Goal: Task Accomplishment & Management: Use online tool/utility

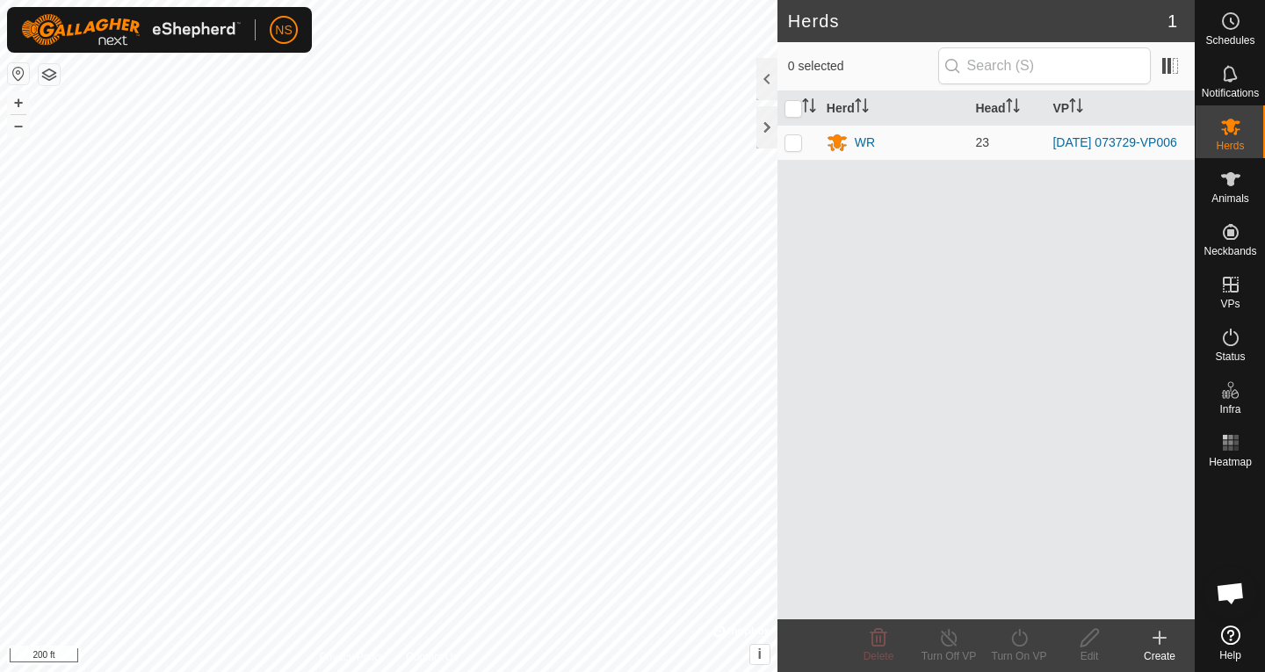
scroll to position [1555, 0]
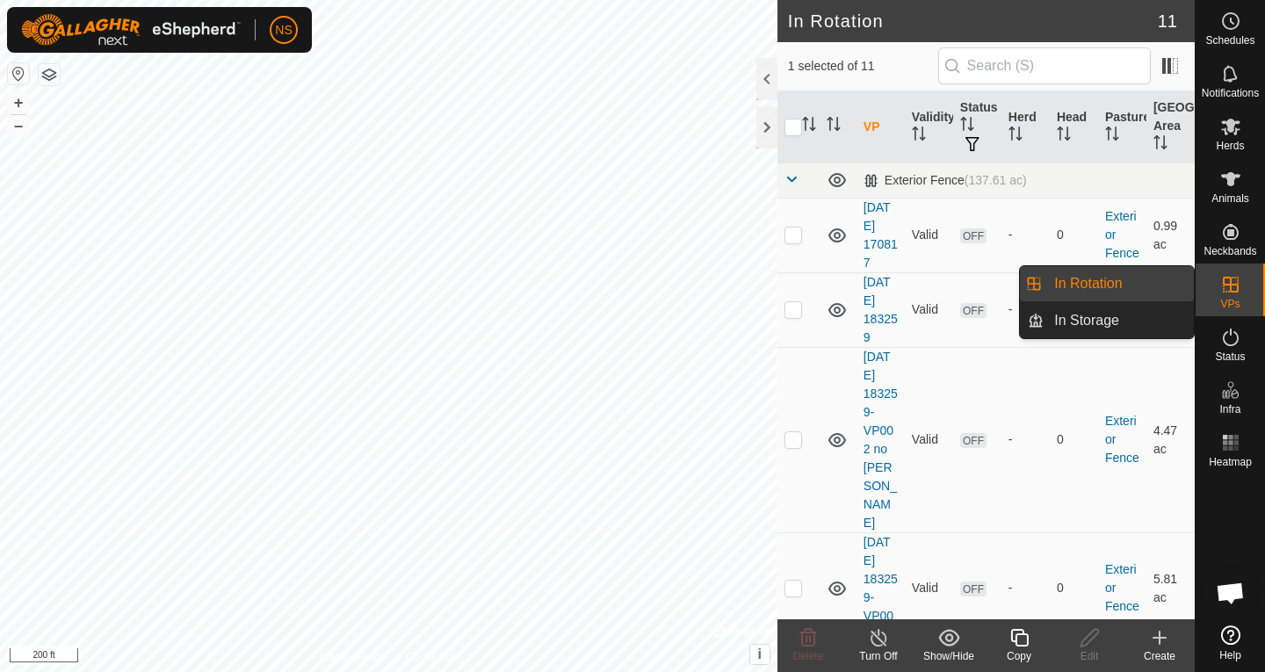
click at [931, 281] on icon at bounding box center [1231, 284] width 21 height 21
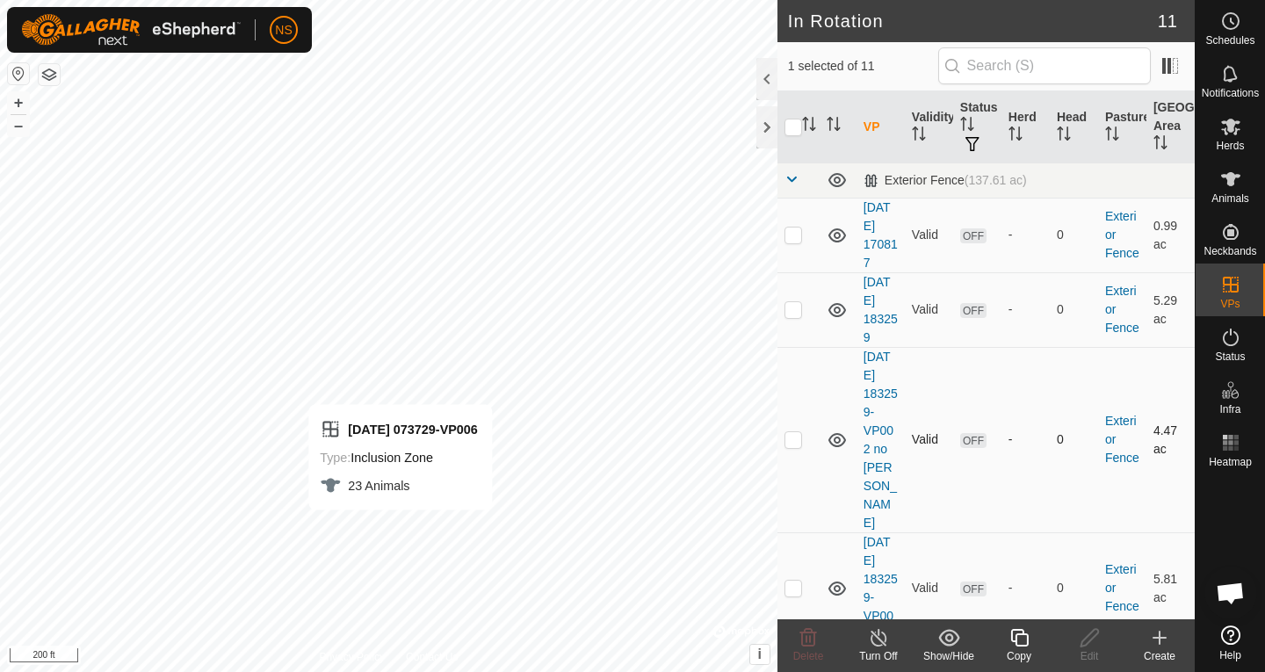
checkbox input "false"
checkbox input "true"
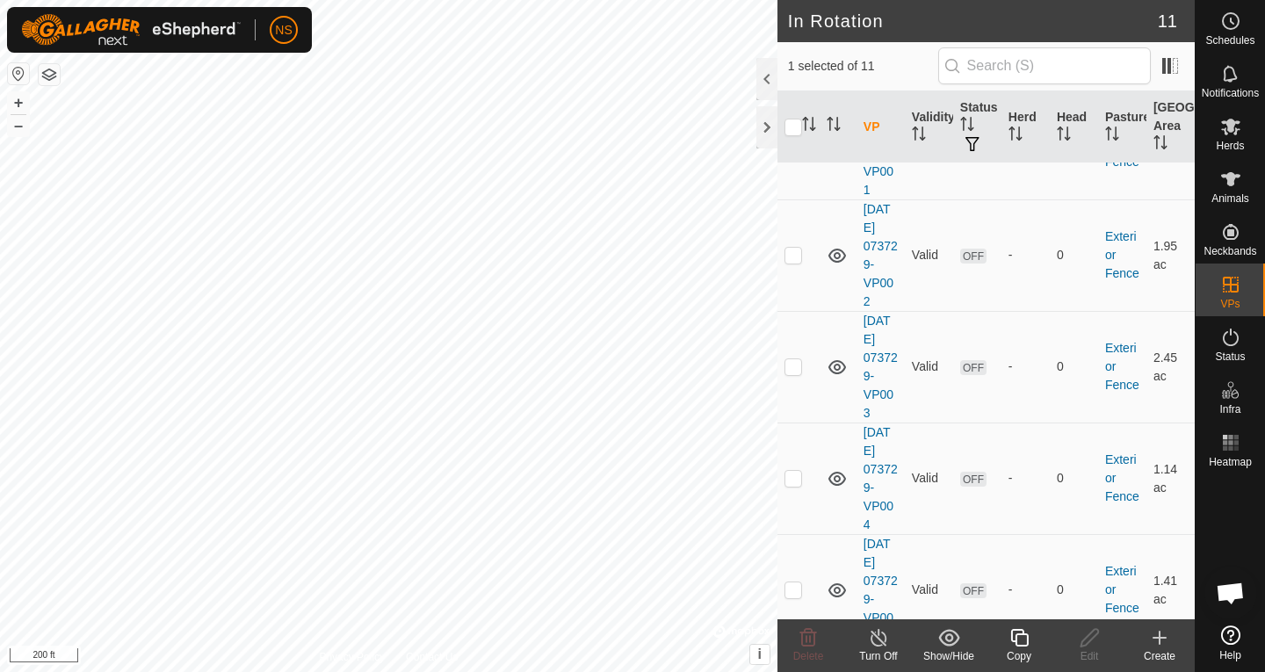
scroll to position [714, 0]
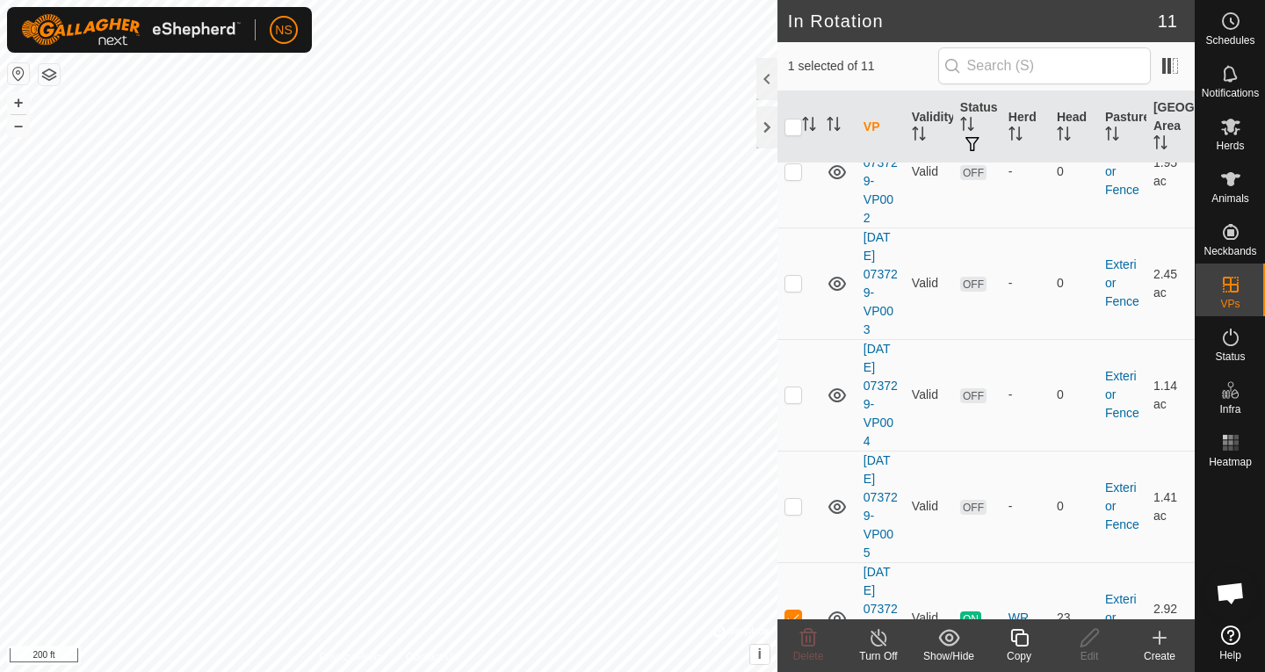
click at [931, 652] on div "Copy" at bounding box center [1019, 656] width 70 height 16
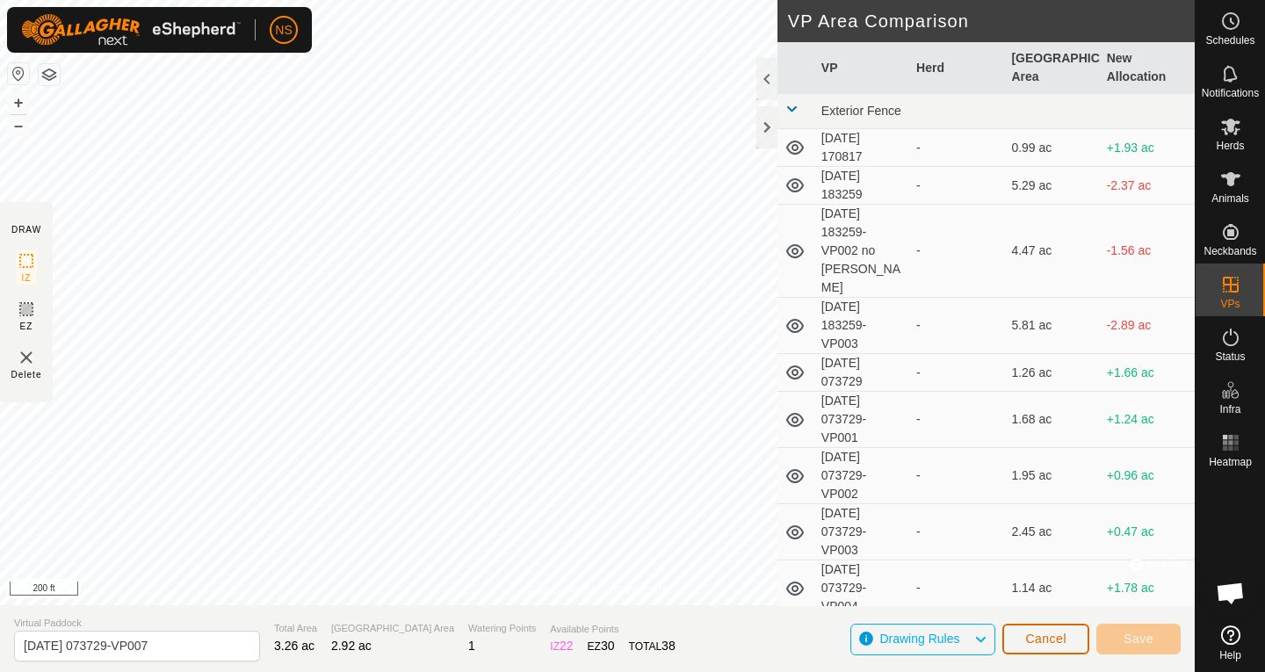
click at [931, 652] on button "Cancel" at bounding box center [1046, 639] width 87 height 31
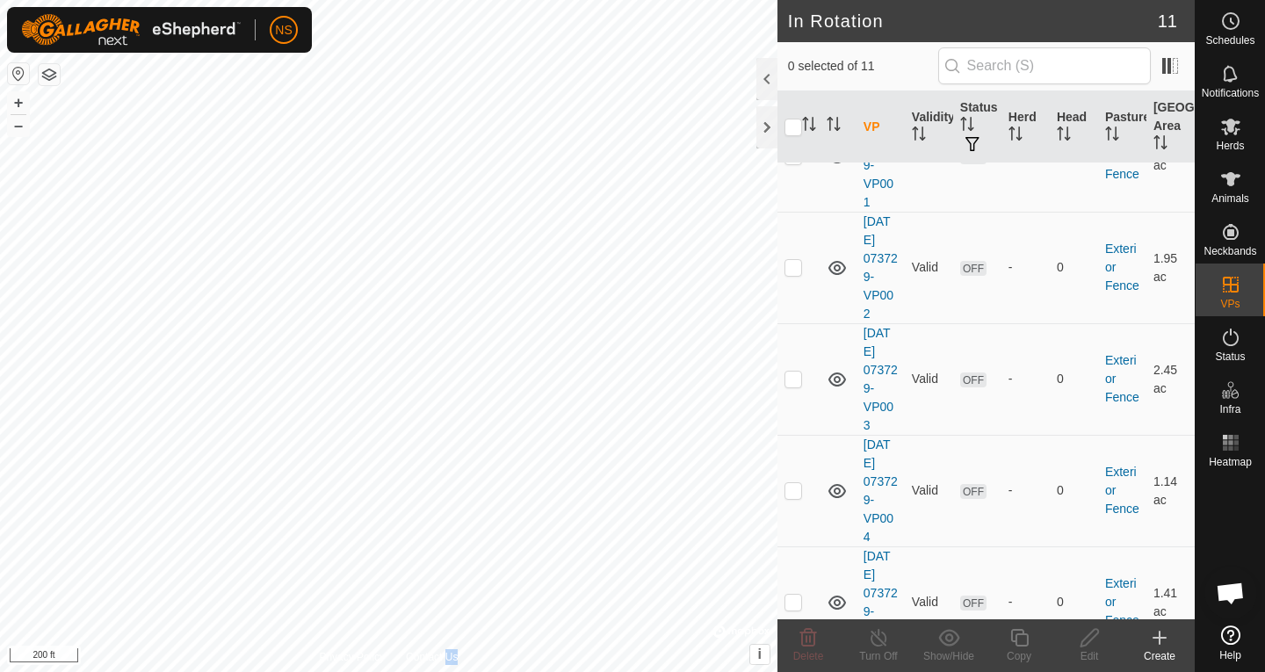
scroll to position [714, 0]
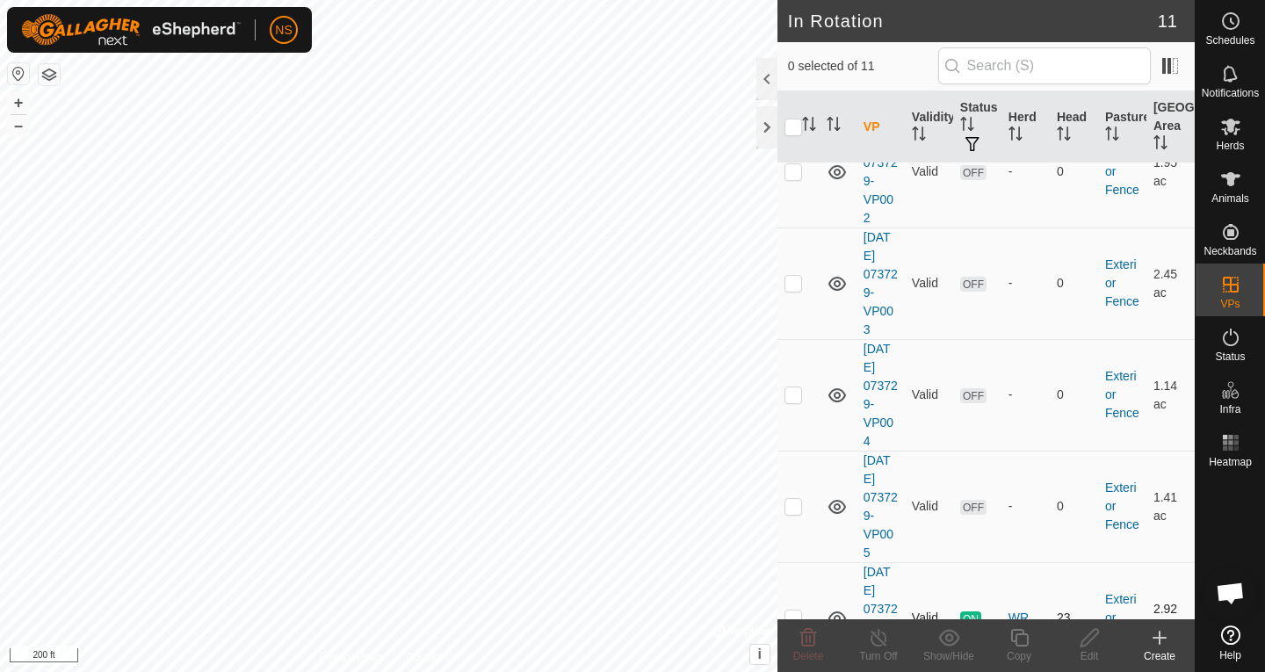
click at [792, 611] on p-checkbox at bounding box center [794, 618] width 18 height 14
checkbox input "true"
click at [931, 645] on icon at bounding box center [1020, 637] width 22 height 21
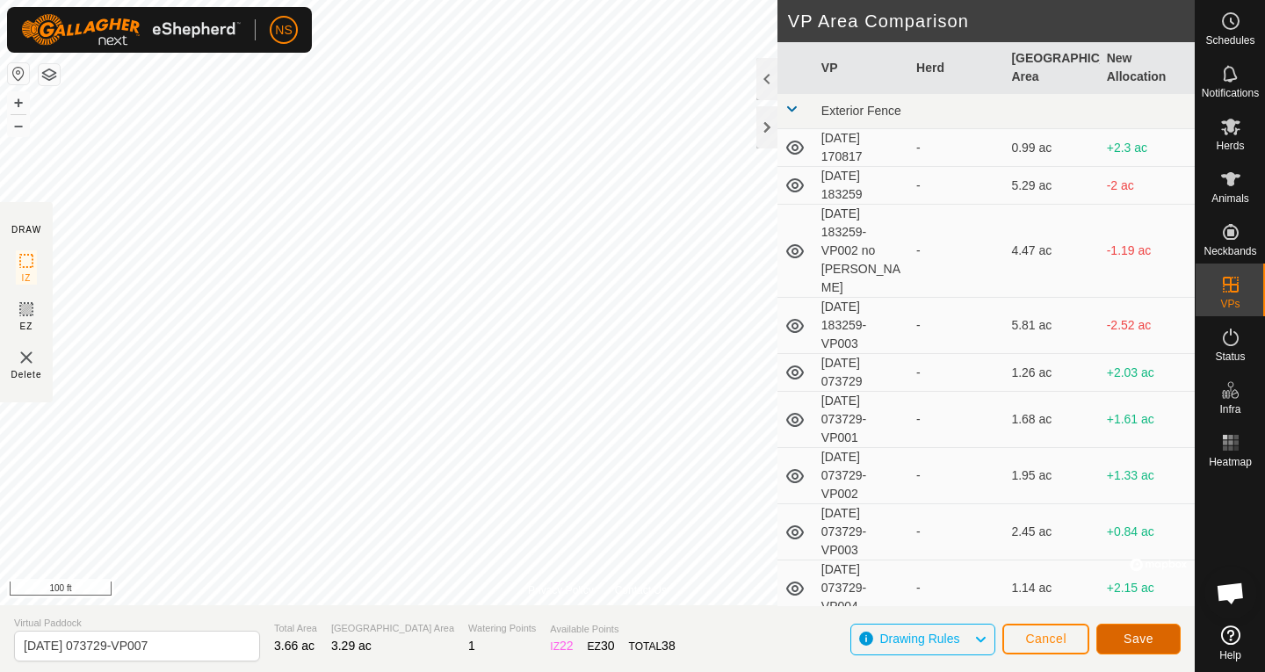
click at [931, 643] on span "Save" at bounding box center [1139, 639] width 30 height 14
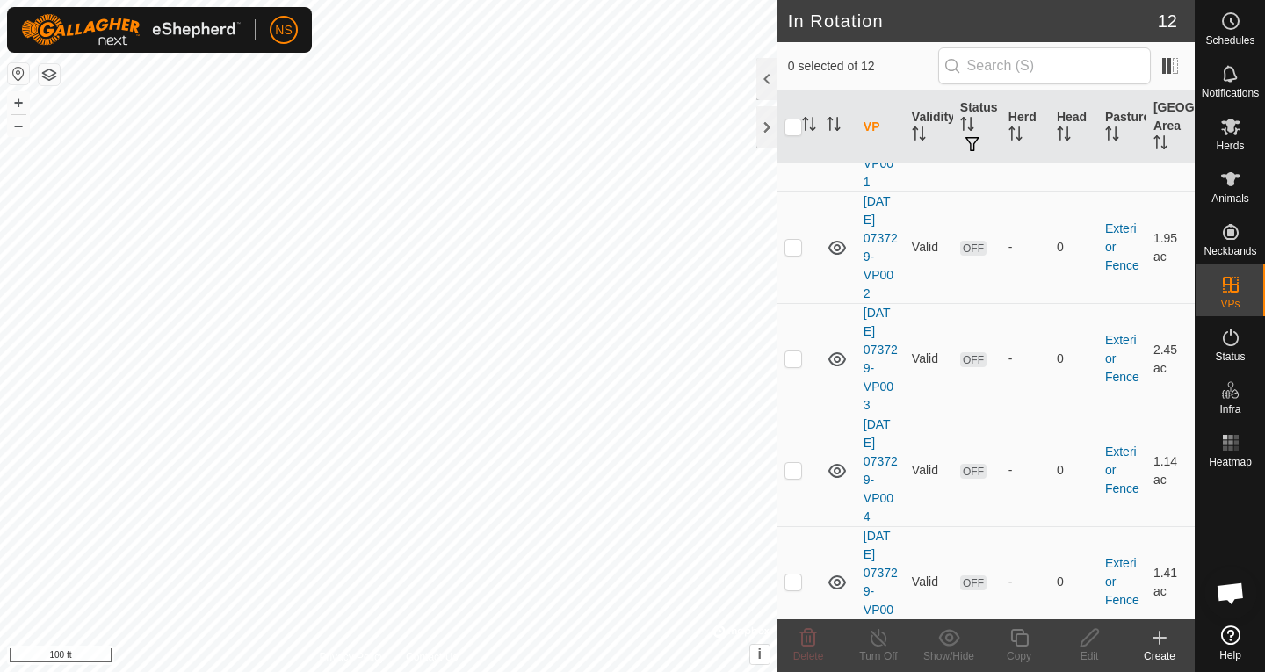
scroll to position [826, 0]
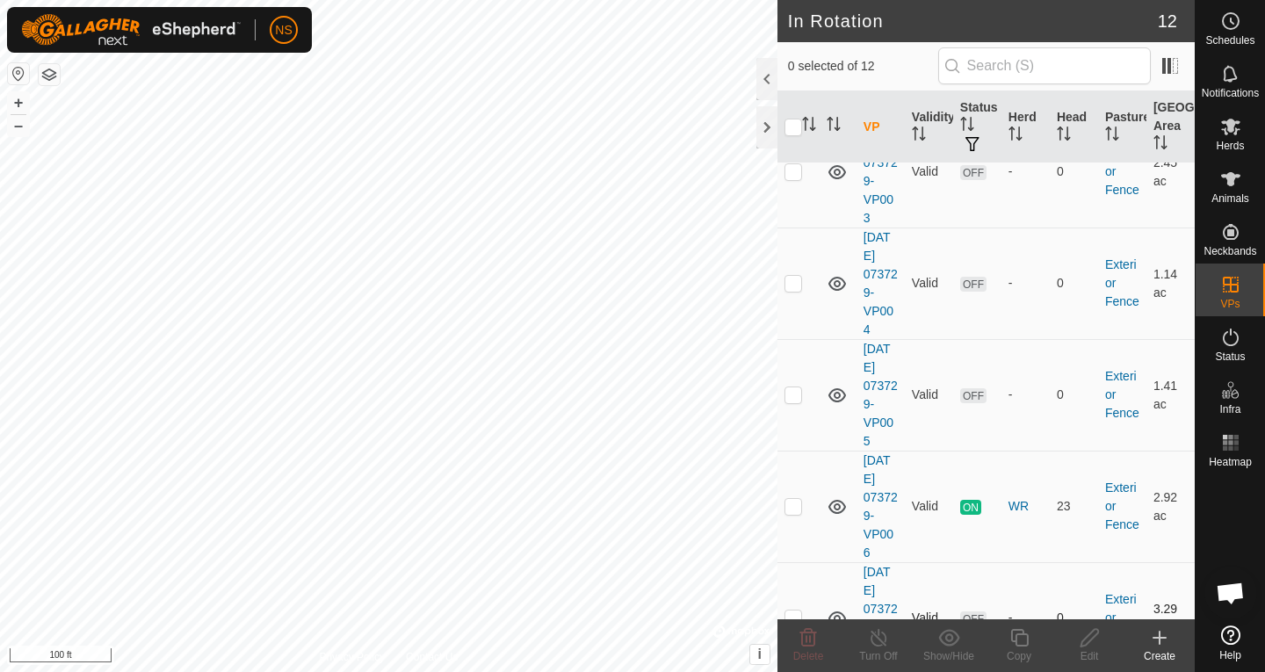
click at [789, 611] on p-checkbox at bounding box center [794, 618] width 18 height 14
checkbox input "true"
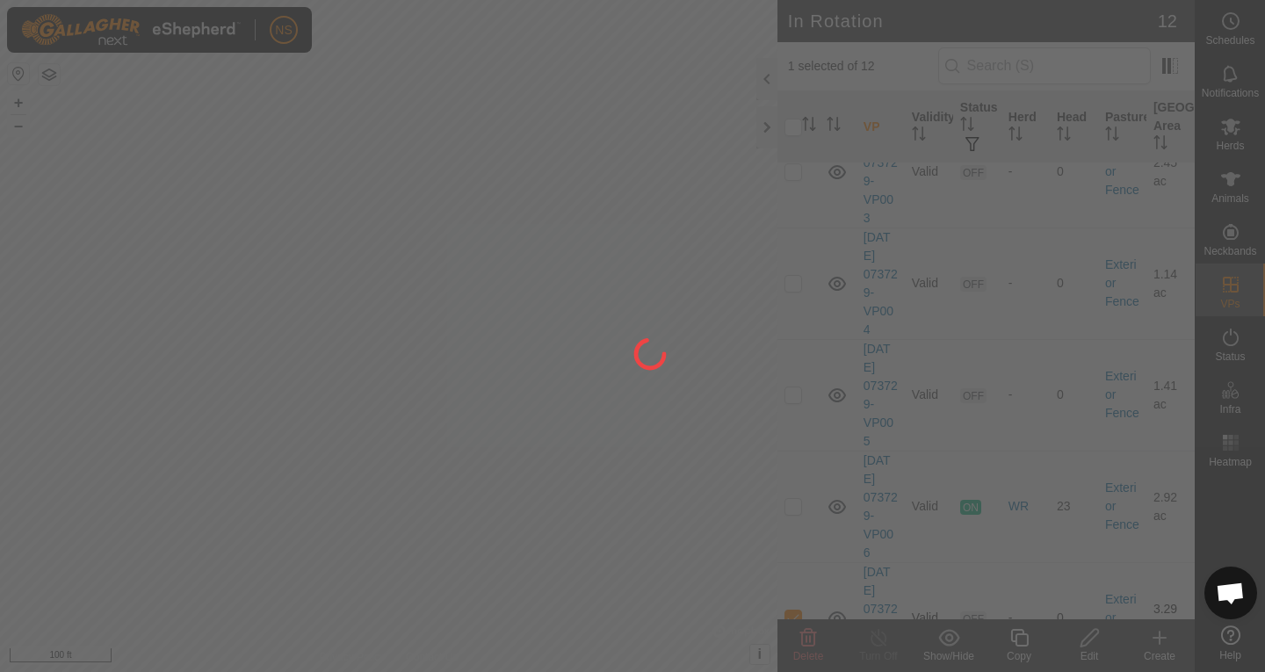
scroll to position [0, 0]
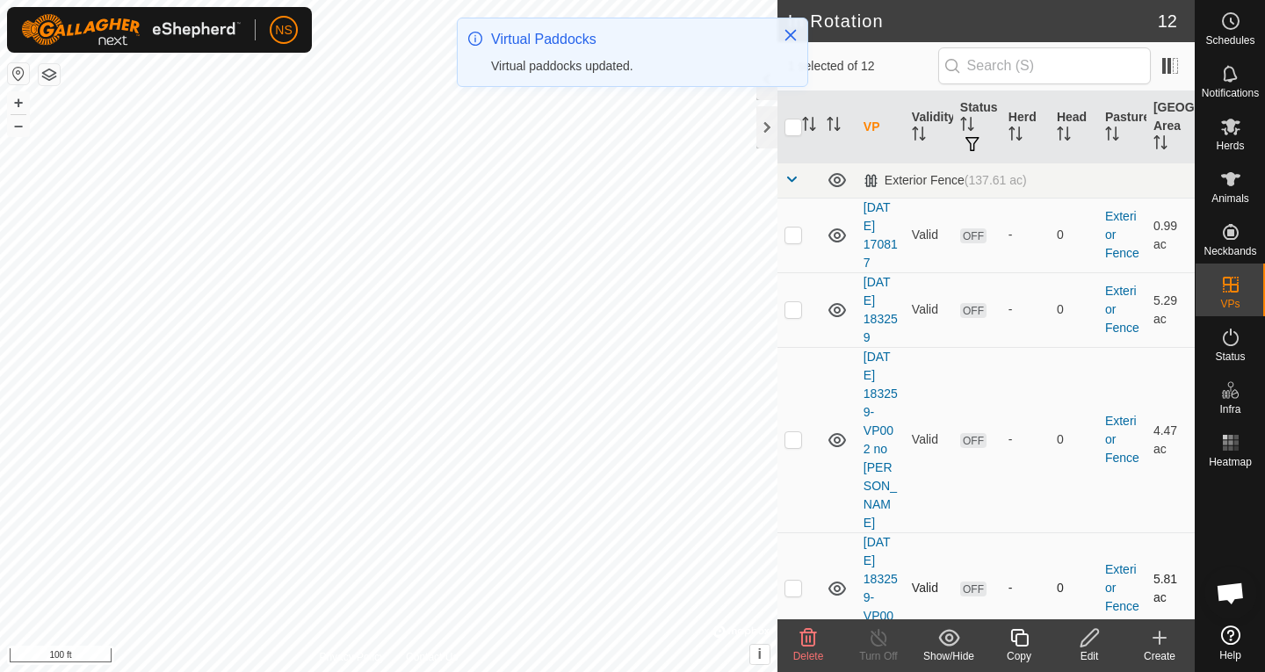
click at [791, 581] on p-checkbox at bounding box center [794, 588] width 18 height 14
checkbox input "true"
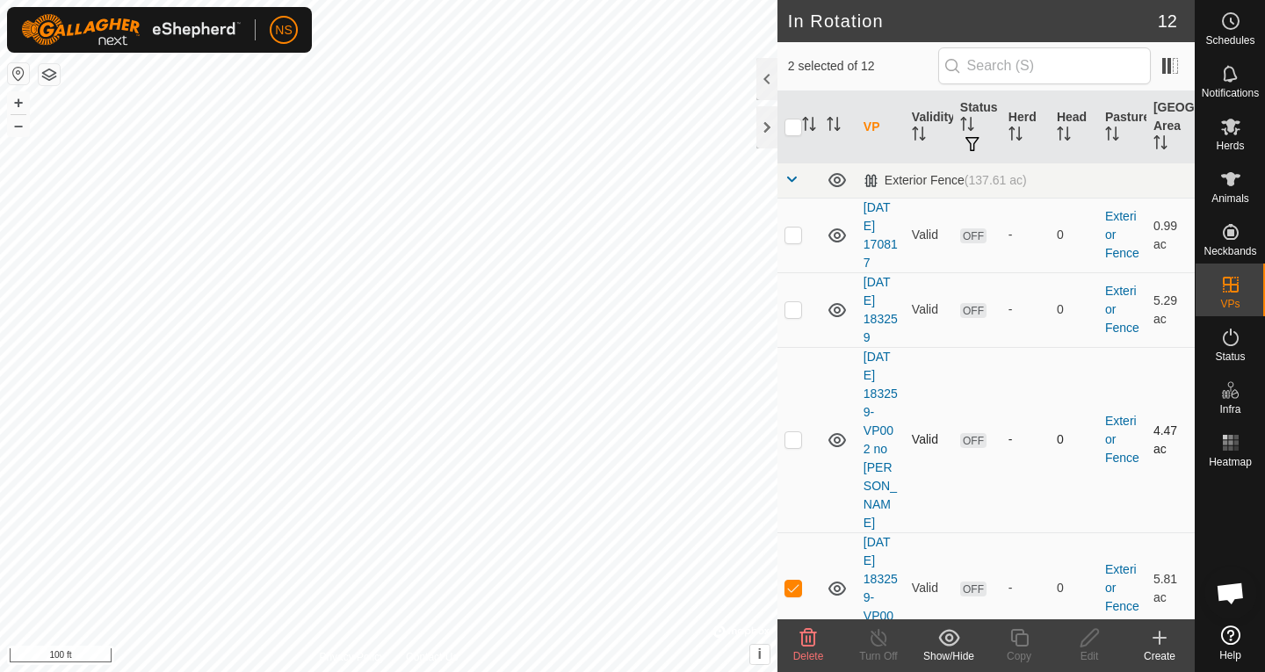
click at [794, 432] on p-checkbox at bounding box center [794, 439] width 18 height 14
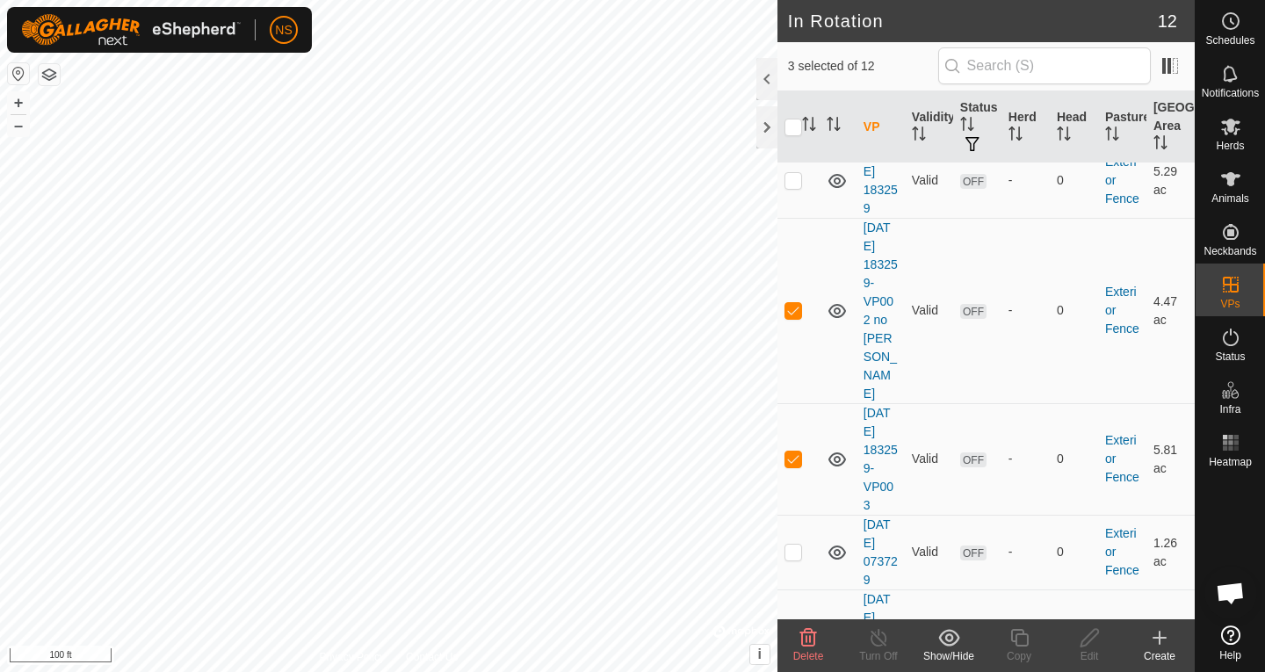
scroll to position [56, 0]
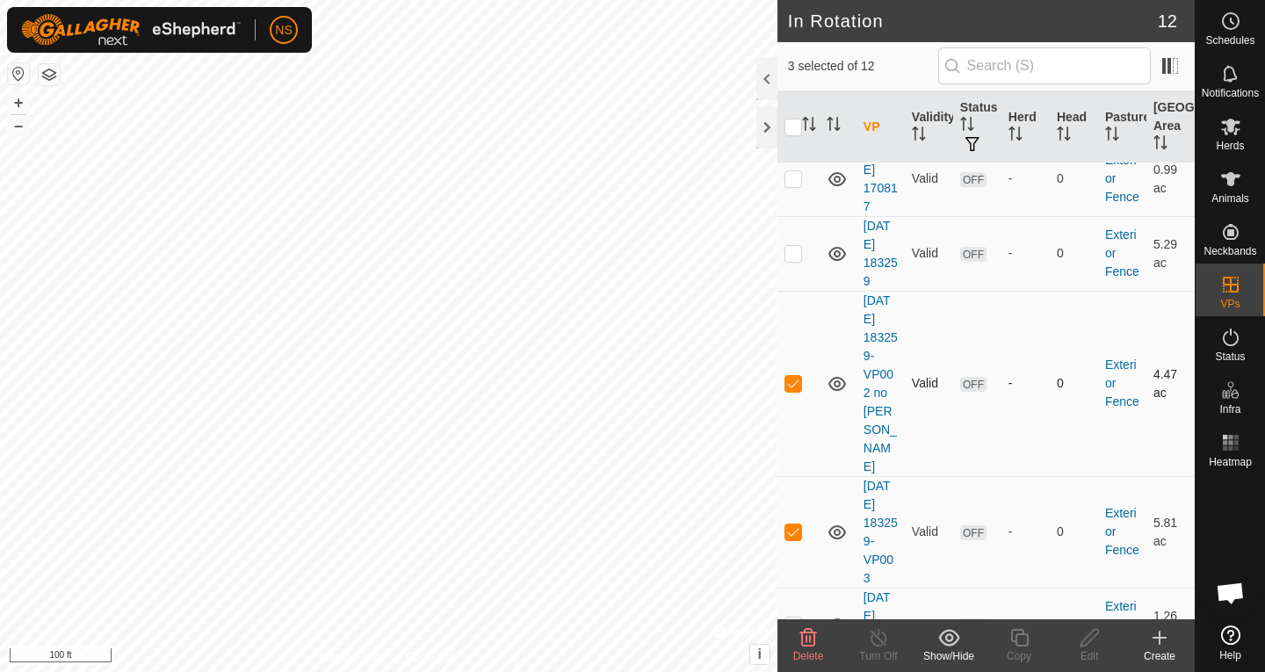
click at [794, 376] on p-checkbox at bounding box center [794, 383] width 18 height 14
checkbox input "false"
click at [796, 525] on p-checkbox at bounding box center [794, 532] width 18 height 14
checkbox input "false"
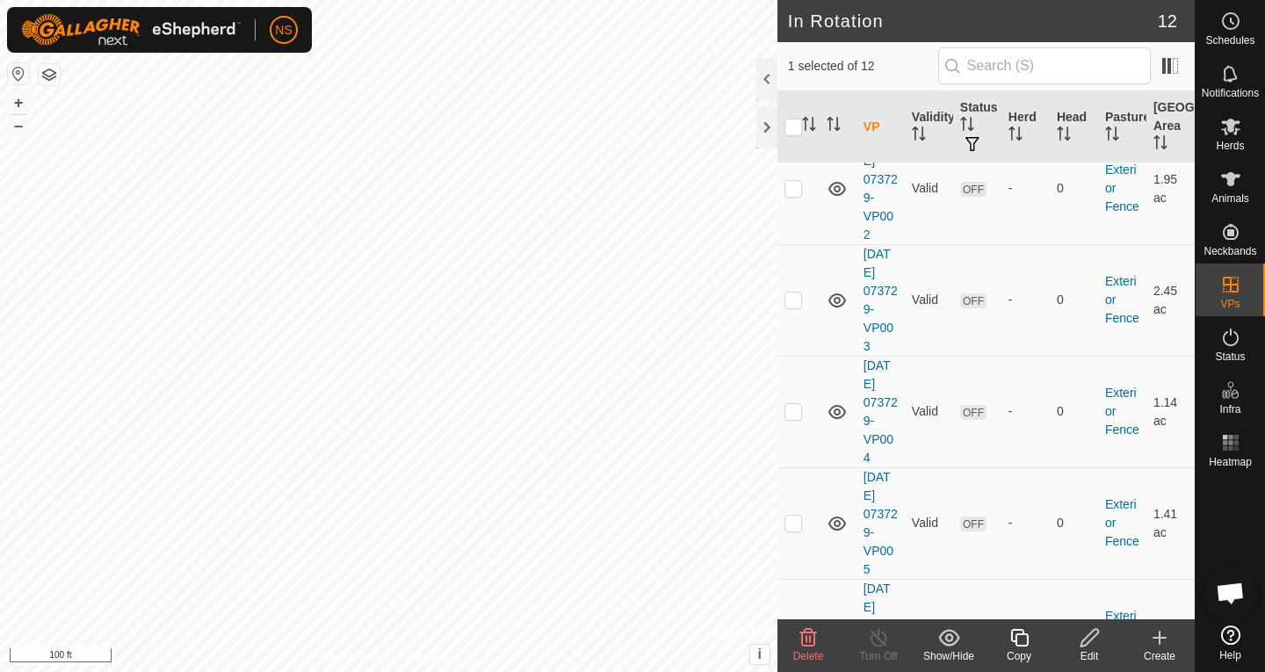
scroll to position [826, 0]
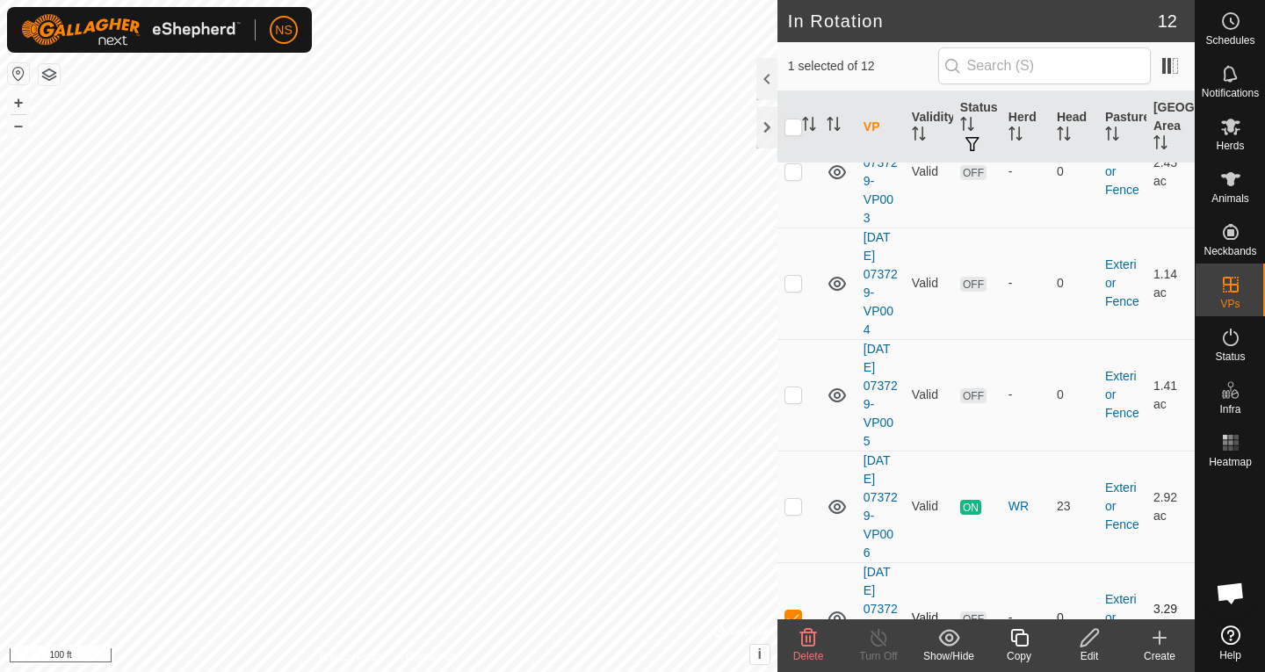
click at [798, 611] on p-checkbox at bounding box center [794, 618] width 18 height 14
checkbox input "false"
click at [931, 192] on es-animals-svg-icon at bounding box center [1231, 179] width 32 height 28
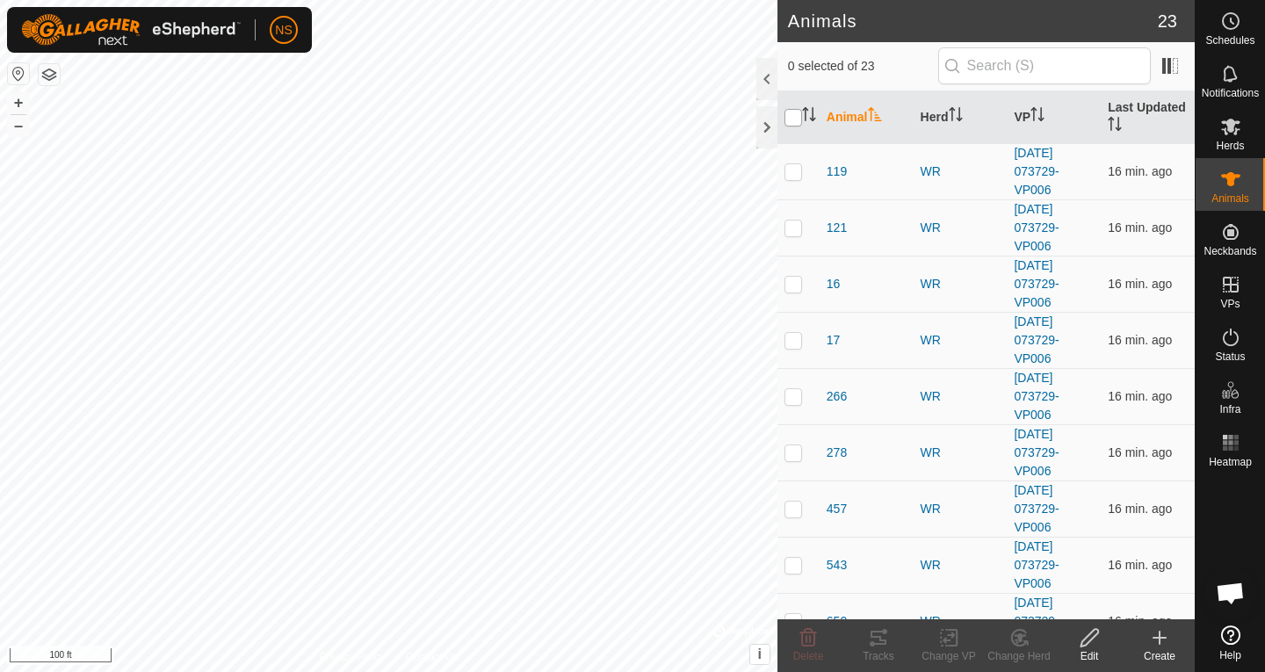
click at [800, 118] on input "checkbox" at bounding box center [794, 118] width 18 height 18
checkbox input "true"
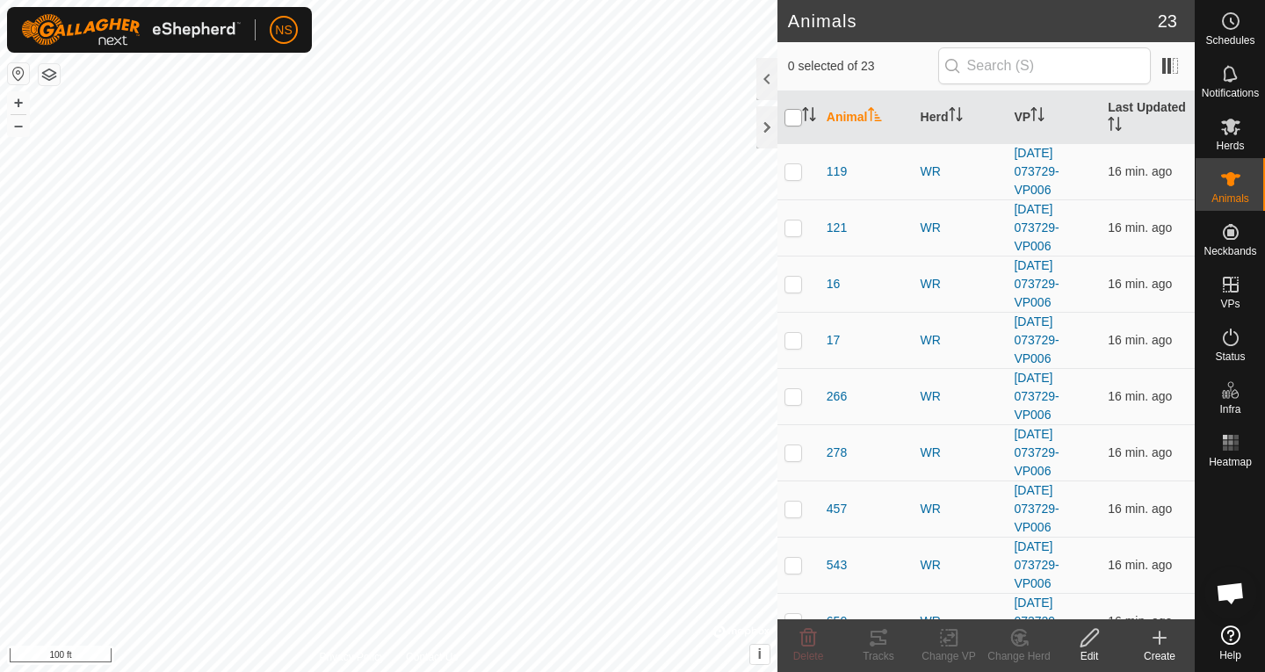
checkbox input "true"
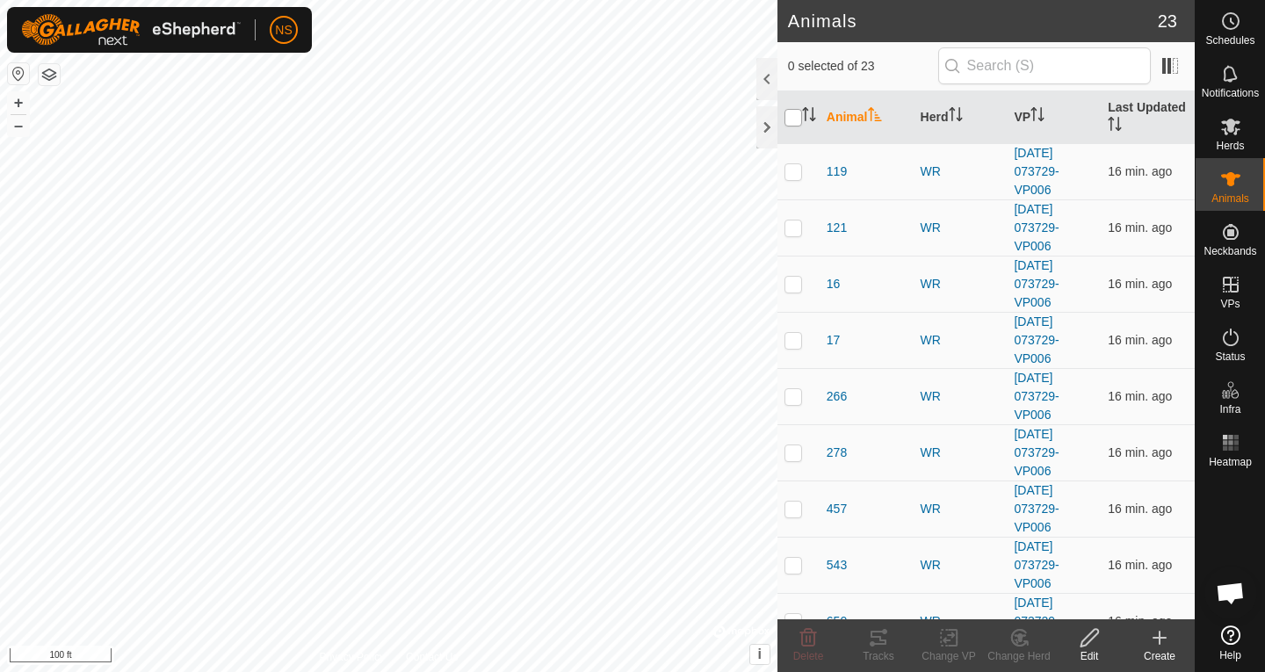
checkbox input "true"
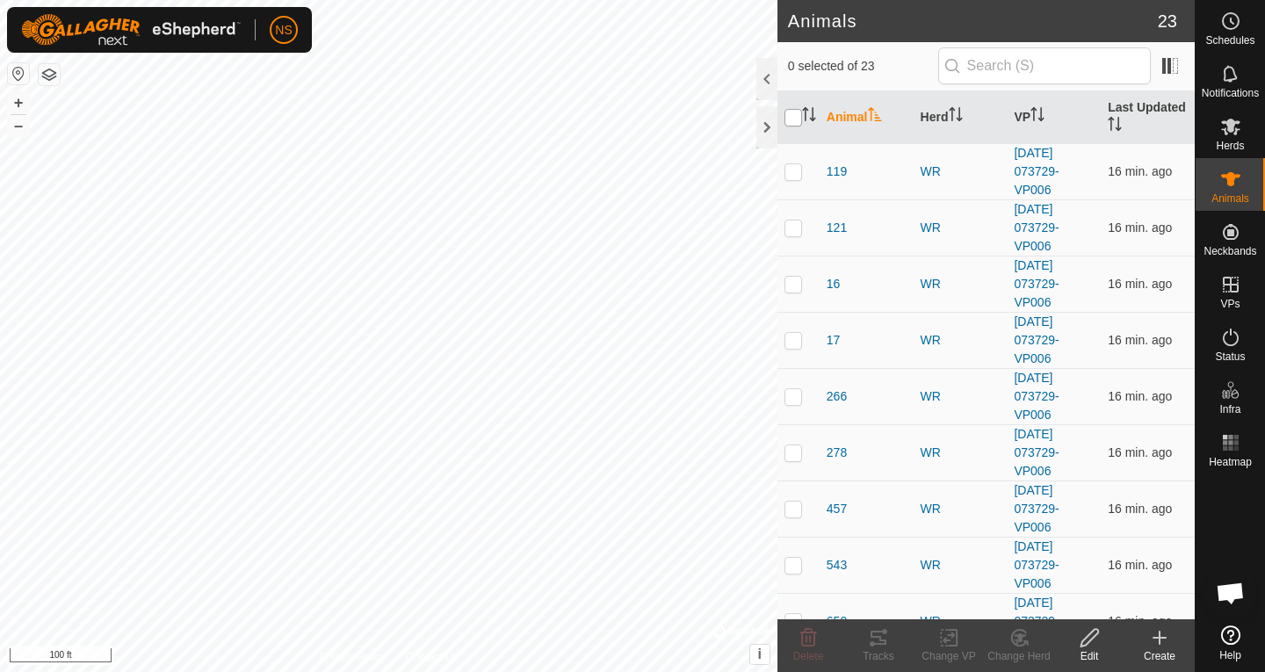
checkbox input "true"
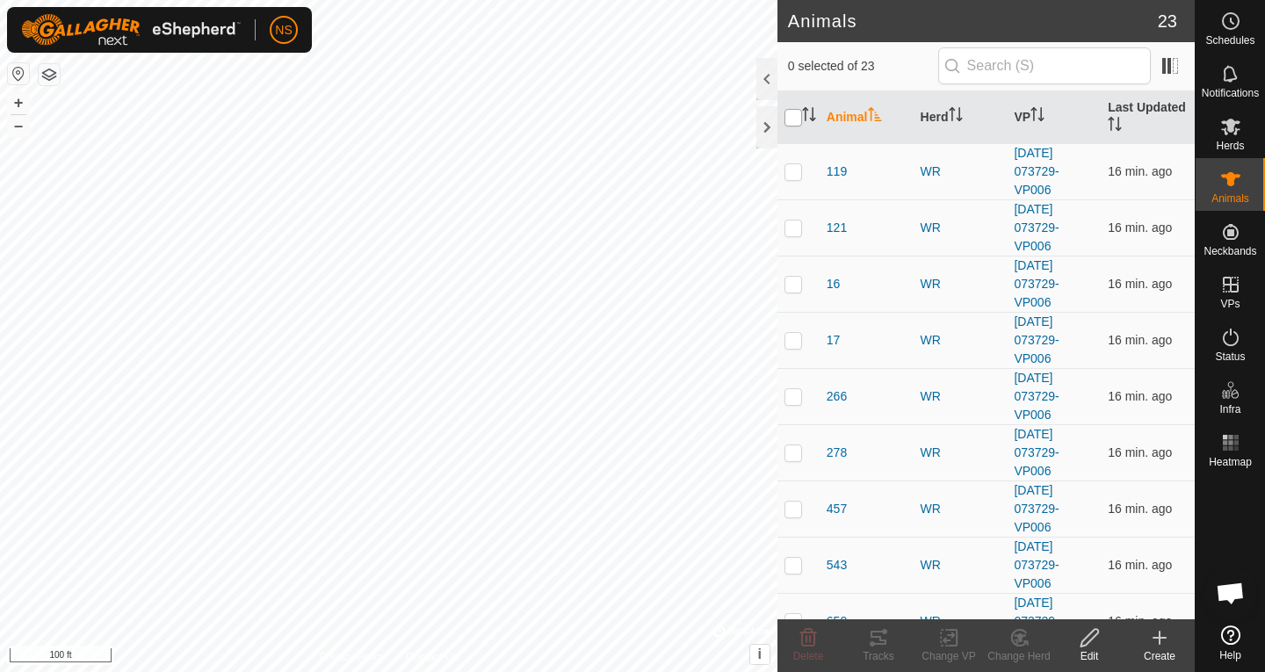
checkbox input "true"
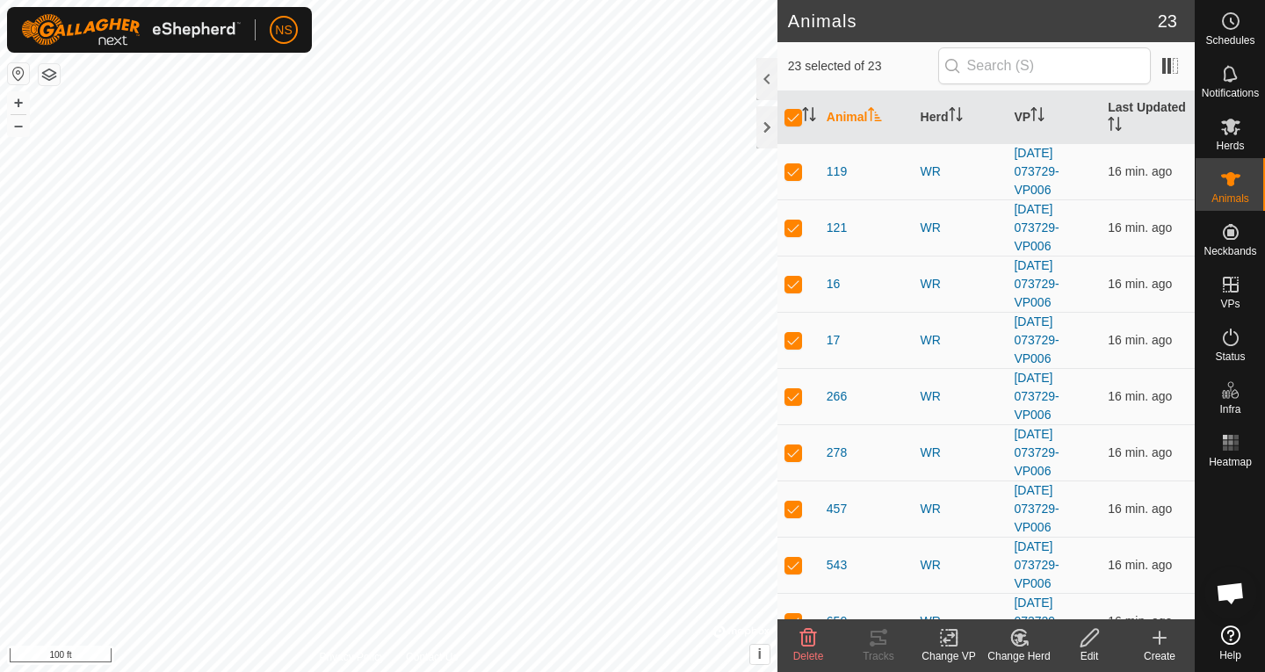
click at [931, 641] on icon at bounding box center [949, 638] width 12 height 11
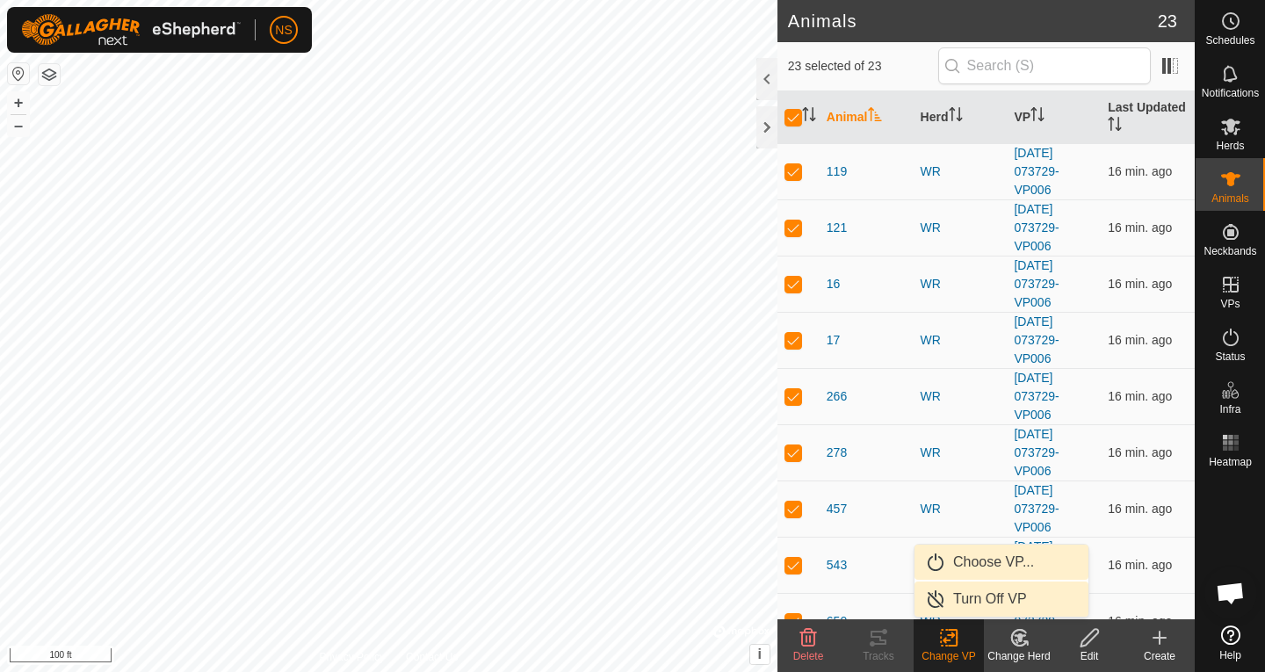
scroll to position [818, 0]
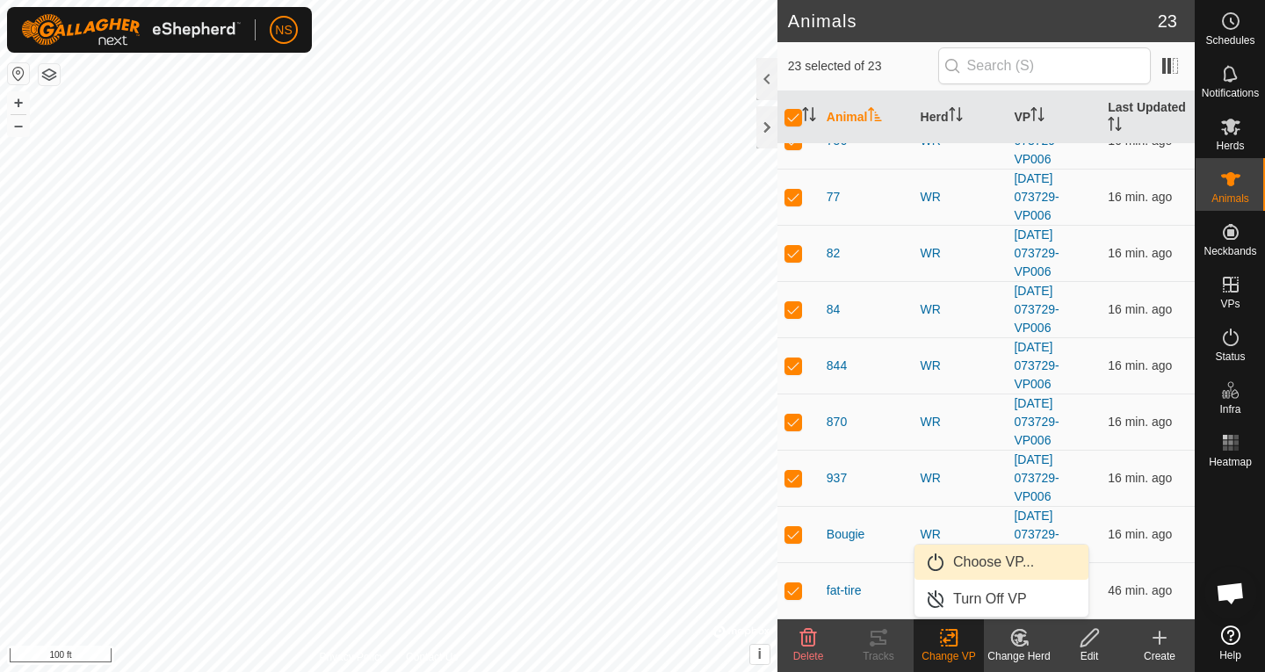
click at [931, 562] on link "Choose VP..." at bounding box center [1002, 562] width 174 height 35
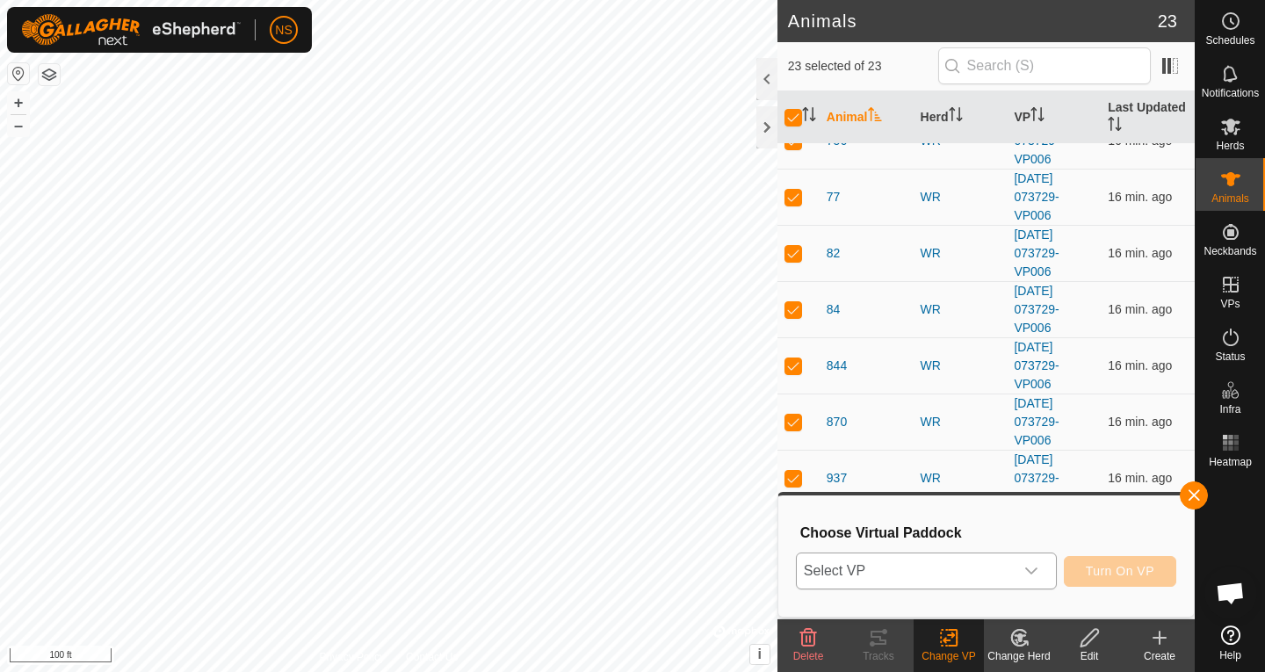
click at [931, 569] on icon "dropdown trigger" at bounding box center [1031, 571] width 12 height 7
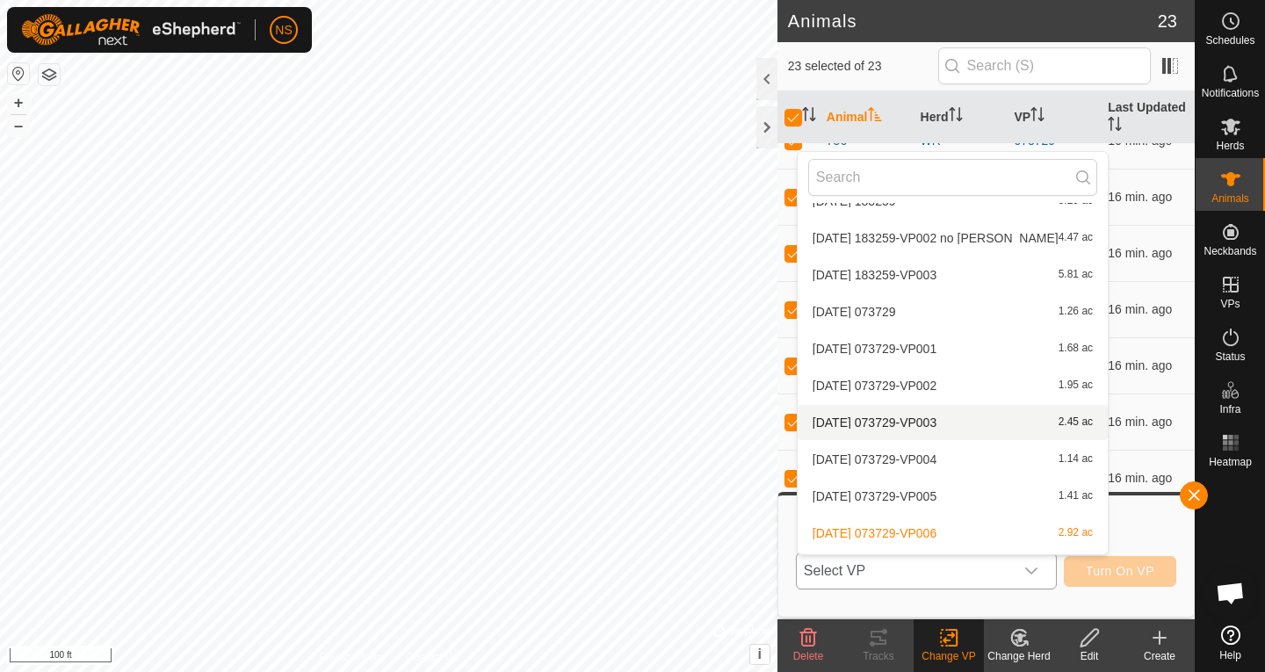
scroll to position [130, 0]
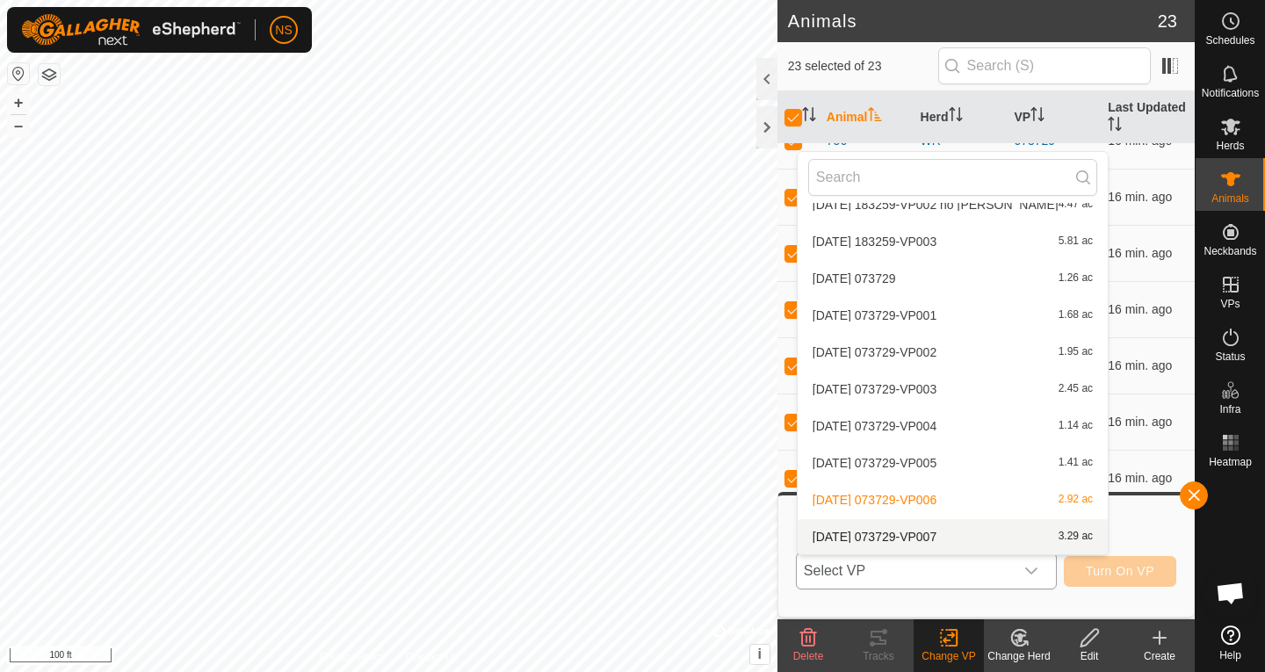
click at [931, 539] on li "[DATE] 073729-VP007 3.29 ac" at bounding box center [953, 536] width 310 height 35
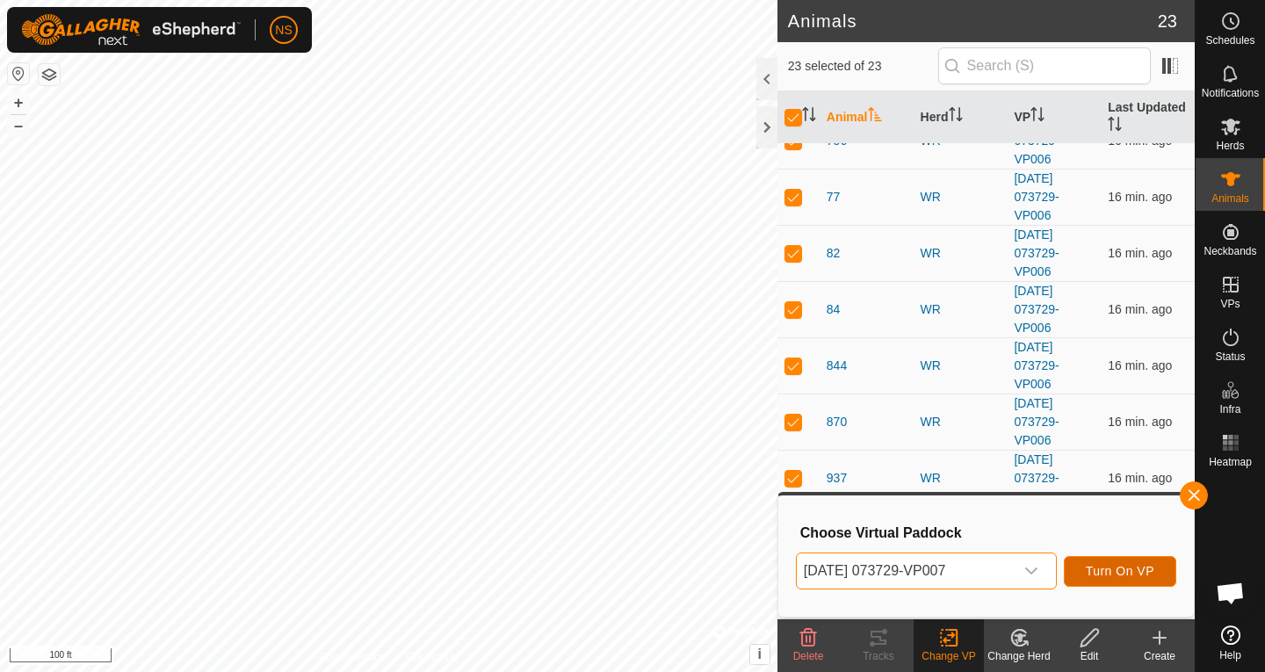
click at [931, 559] on button "Turn On VP" at bounding box center [1120, 571] width 112 height 31
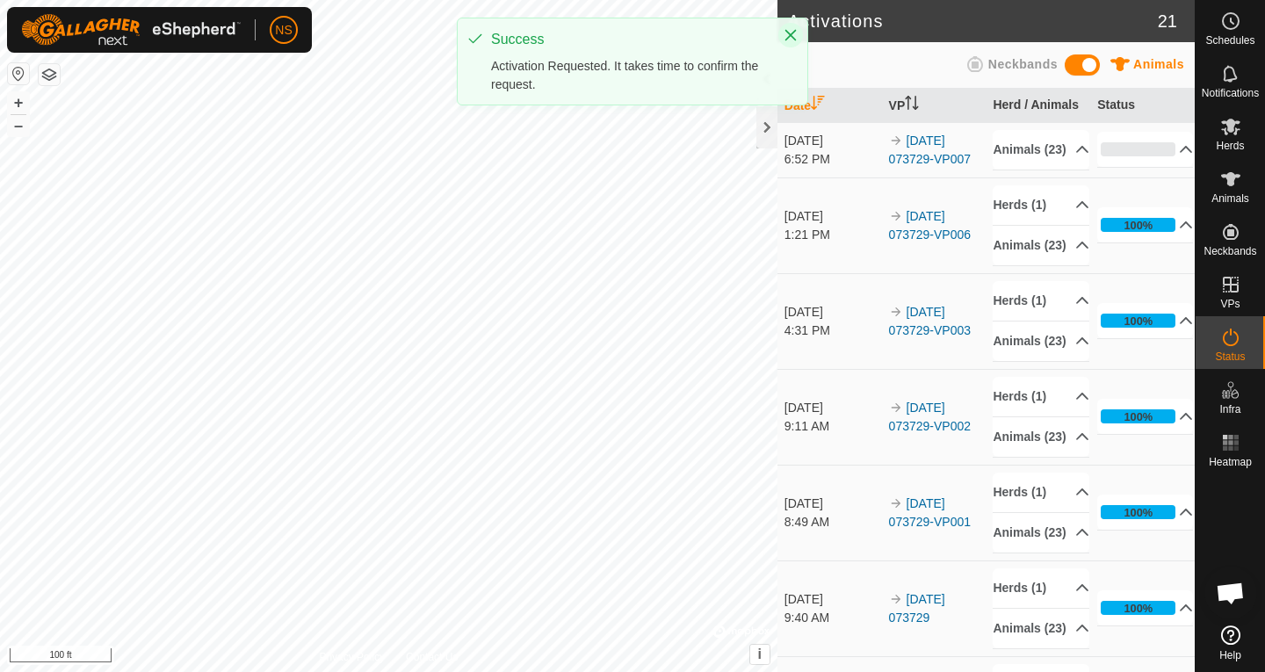
click at [799, 38] on button "Close" at bounding box center [791, 35] width 25 height 25
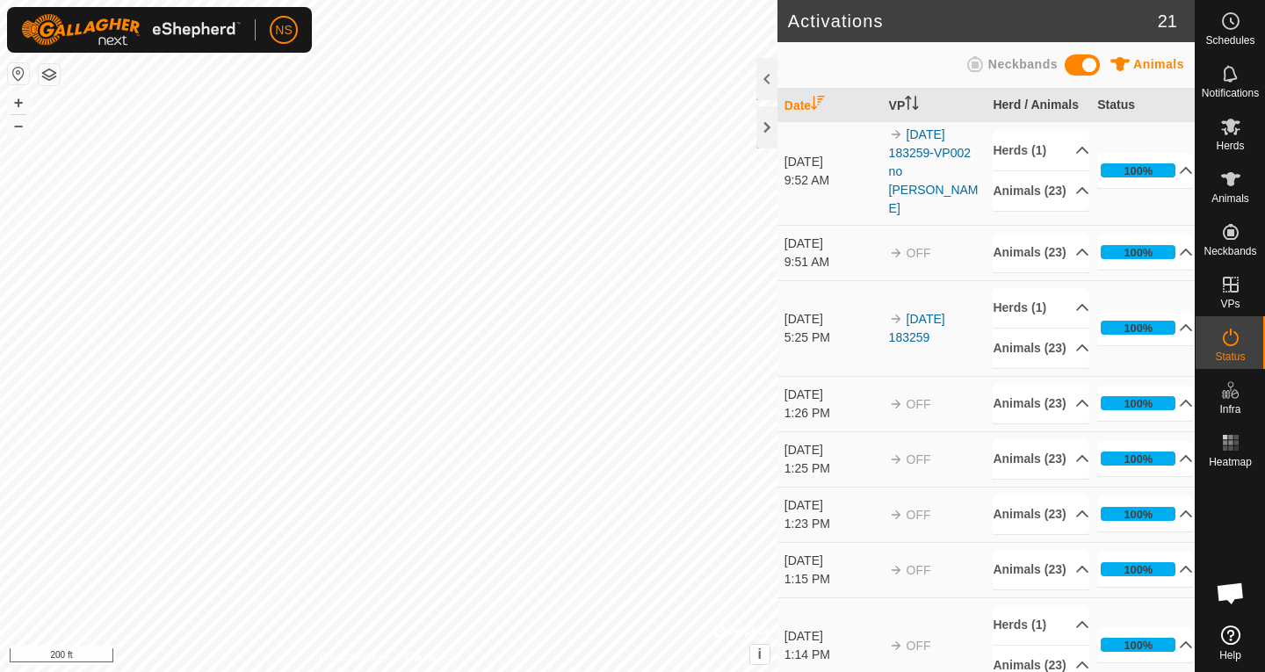
scroll to position [1525, 0]
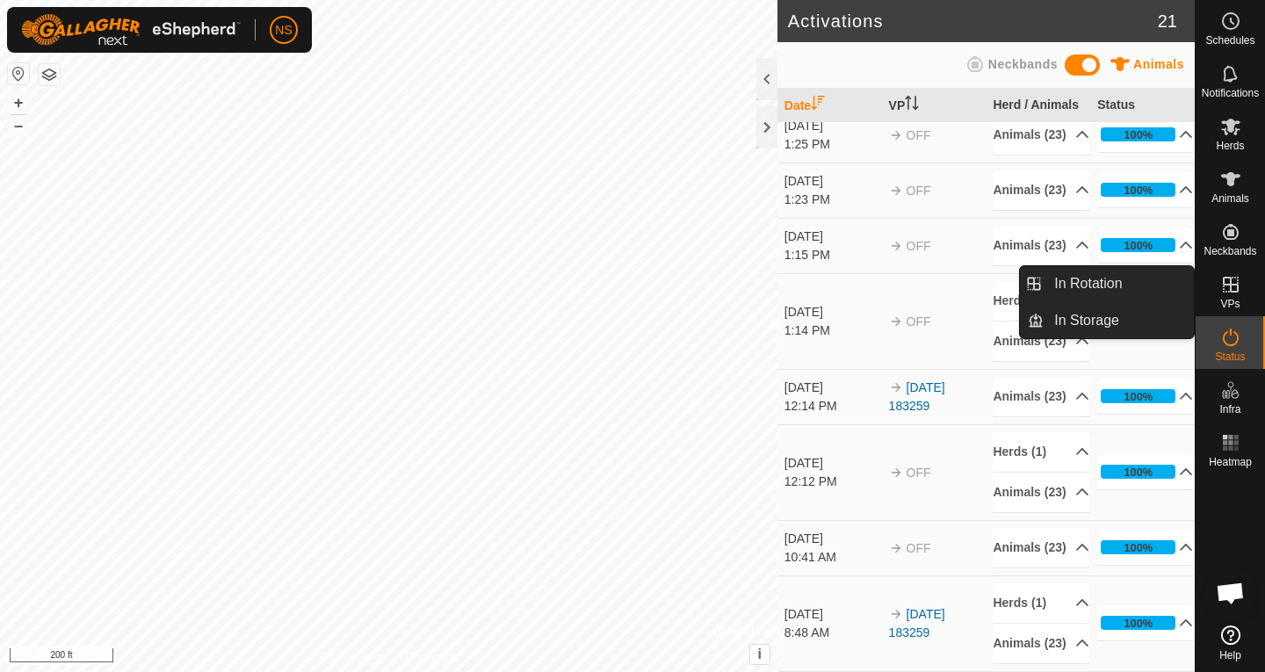
click at [931, 295] on es-virtualpaddocks-svg-icon at bounding box center [1231, 285] width 32 height 28
click at [931, 278] on link "In Rotation" at bounding box center [1119, 283] width 150 height 35
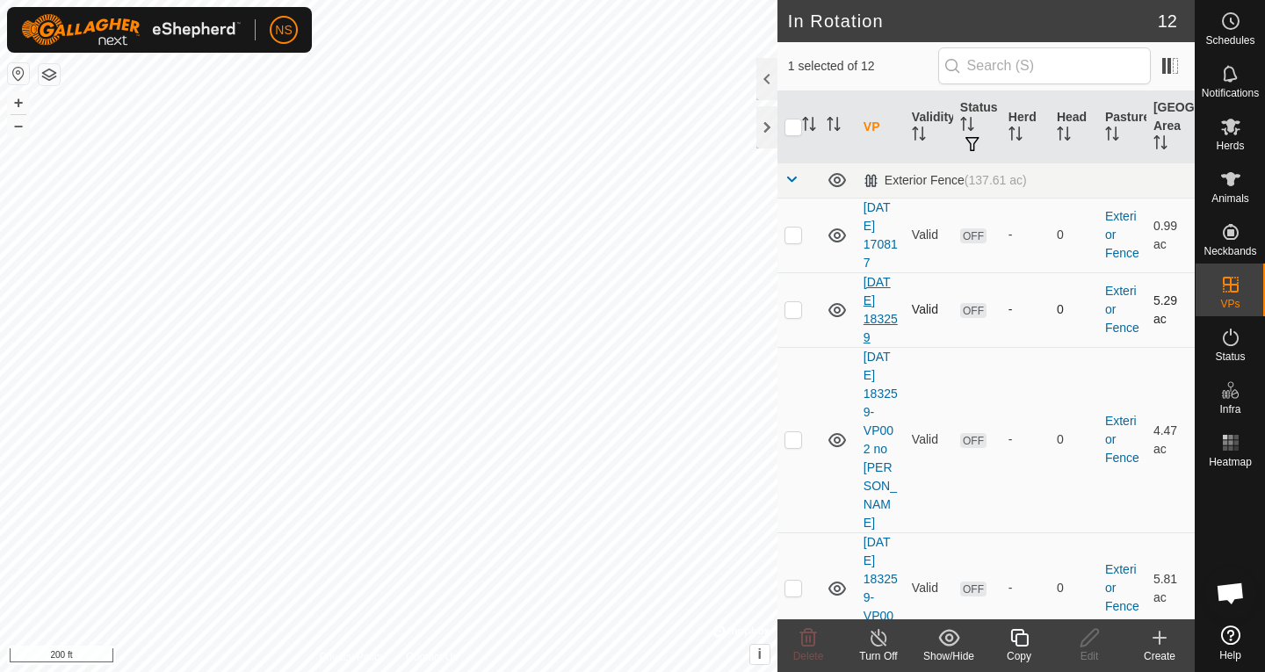
checkbox input "true"
checkbox input "false"
click at [799, 432] on p-checkbox at bounding box center [794, 439] width 18 height 14
checkbox input "false"
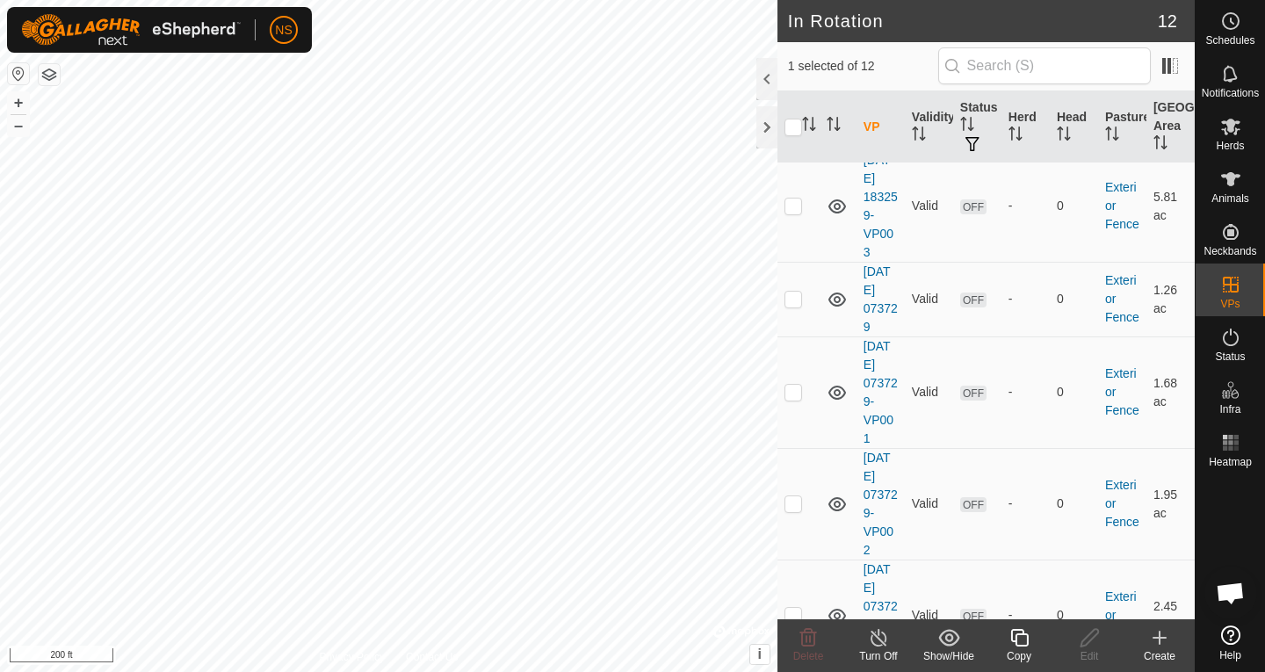
scroll to position [395, 0]
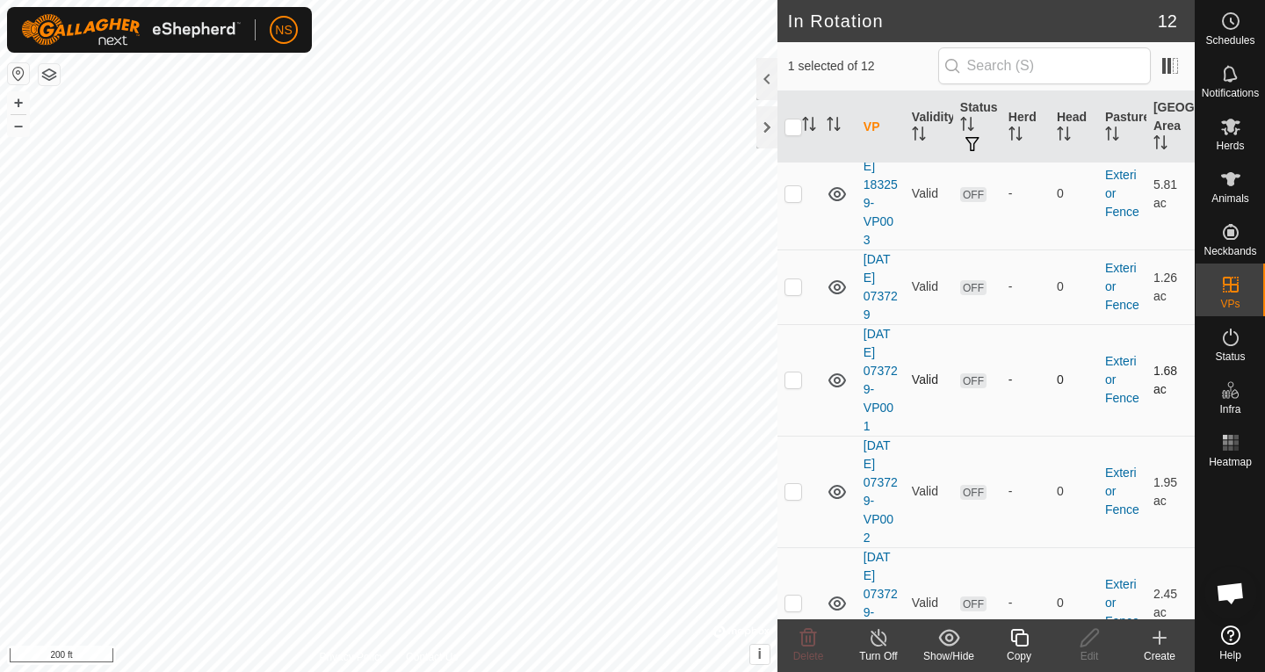
click at [795, 334] on td at bounding box center [799, 380] width 42 height 112
checkbox input "true"
click at [793, 484] on p-checkbox at bounding box center [794, 491] width 18 height 14
checkbox input "true"
click at [830, 482] on icon at bounding box center [837, 492] width 21 height 21
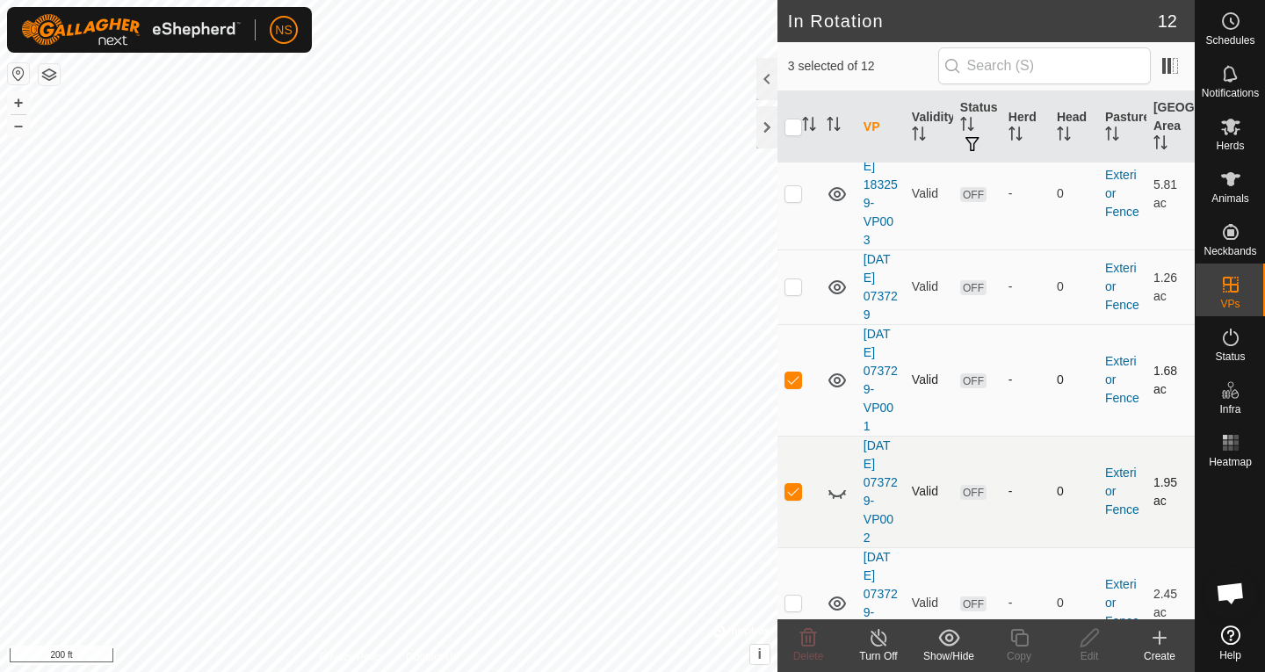
click at [842, 370] on icon at bounding box center [837, 380] width 21 height 21
click at [792, 373] on p-checkbox at bounding box center [794, 380] width 18 height 14
checkbox input "false"
click at [794, 484] on p-checkbox at bounding box center [794, 491] width 18 height 14
checkbox input "false"
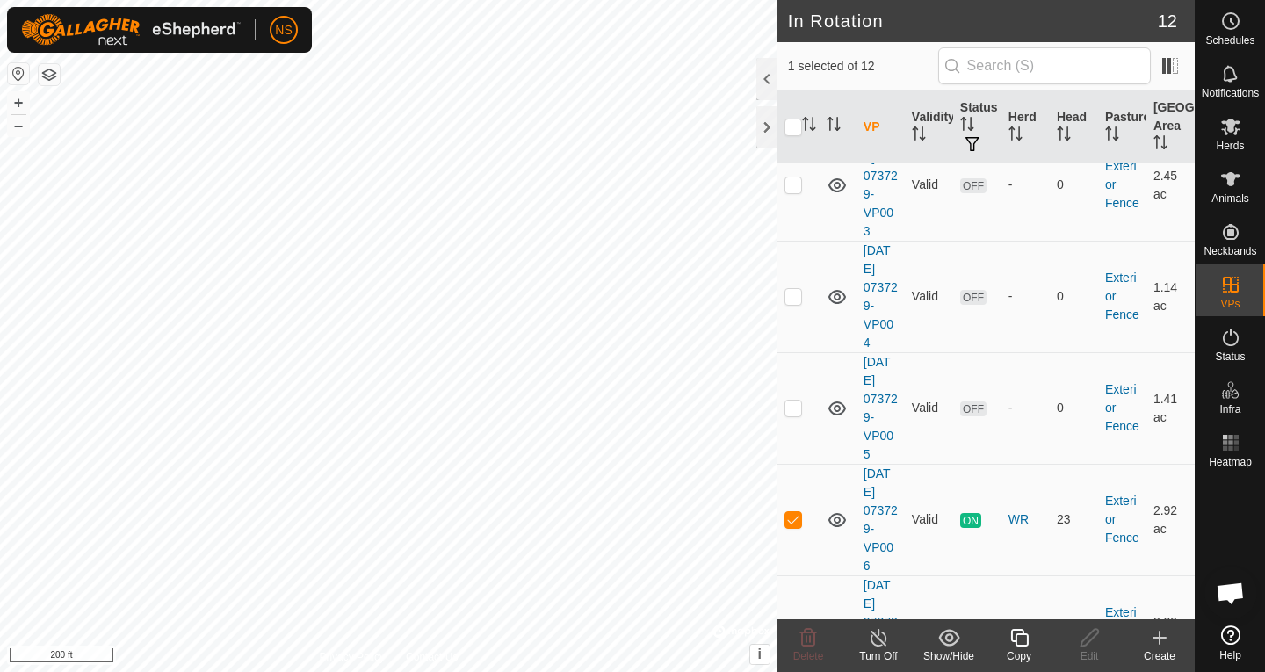
scroll to position [826, 0]
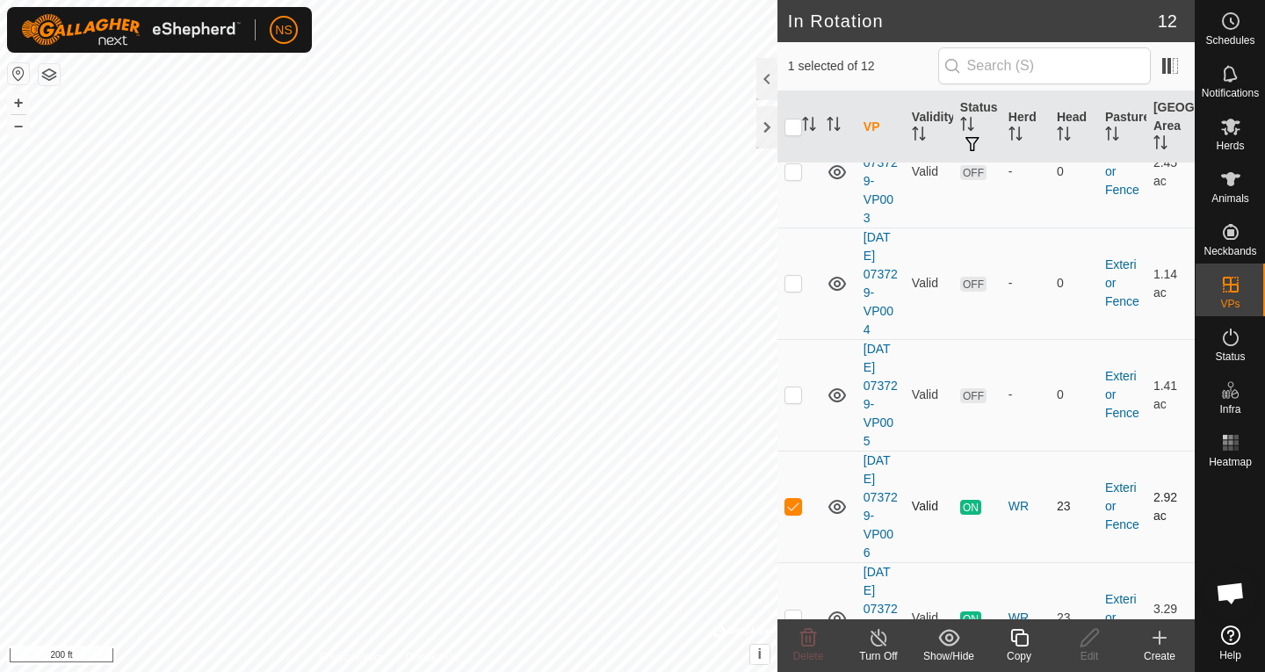
click at [798, 499] on p-checkbox at bounding box center [794, 506] width 18 height 14
checkbox input "false"
click at [795, 388] on p-checkbox at bounding box center [794, 395] width 18 height 14
checkbox input "false"
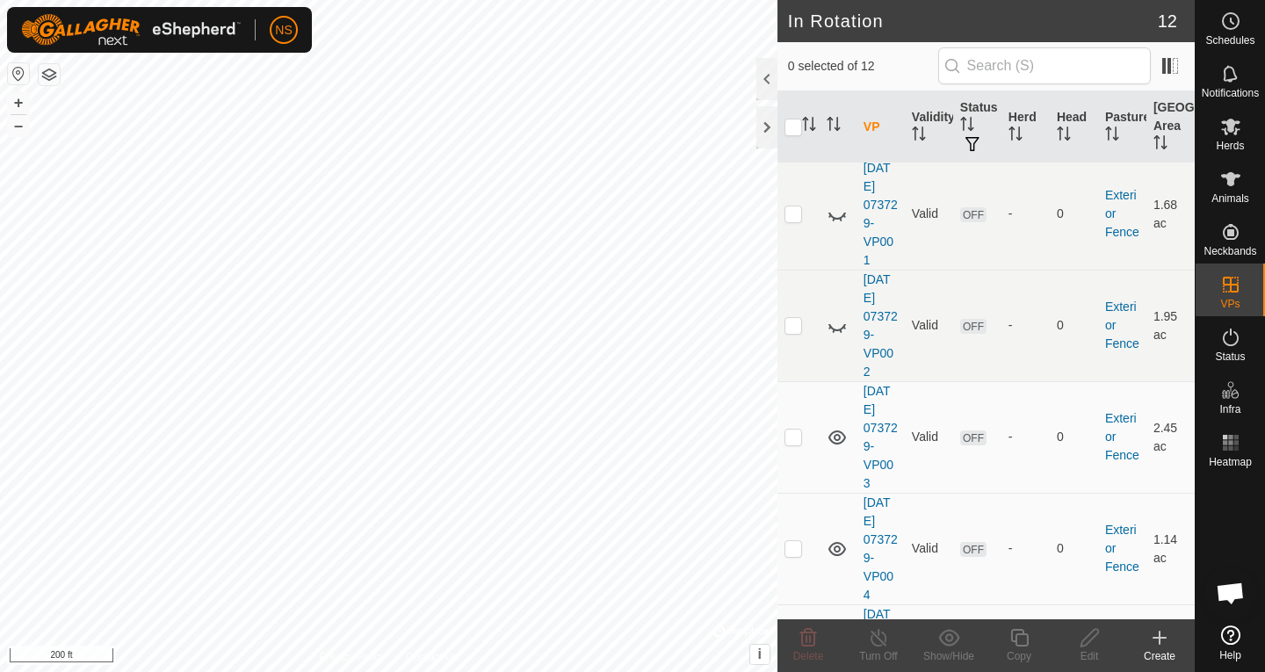
scroll to position [562, 0]
click at [785, 316] on p-checkbox at bounding box center [794, 323] width 18 height 14
checkbox input "true"
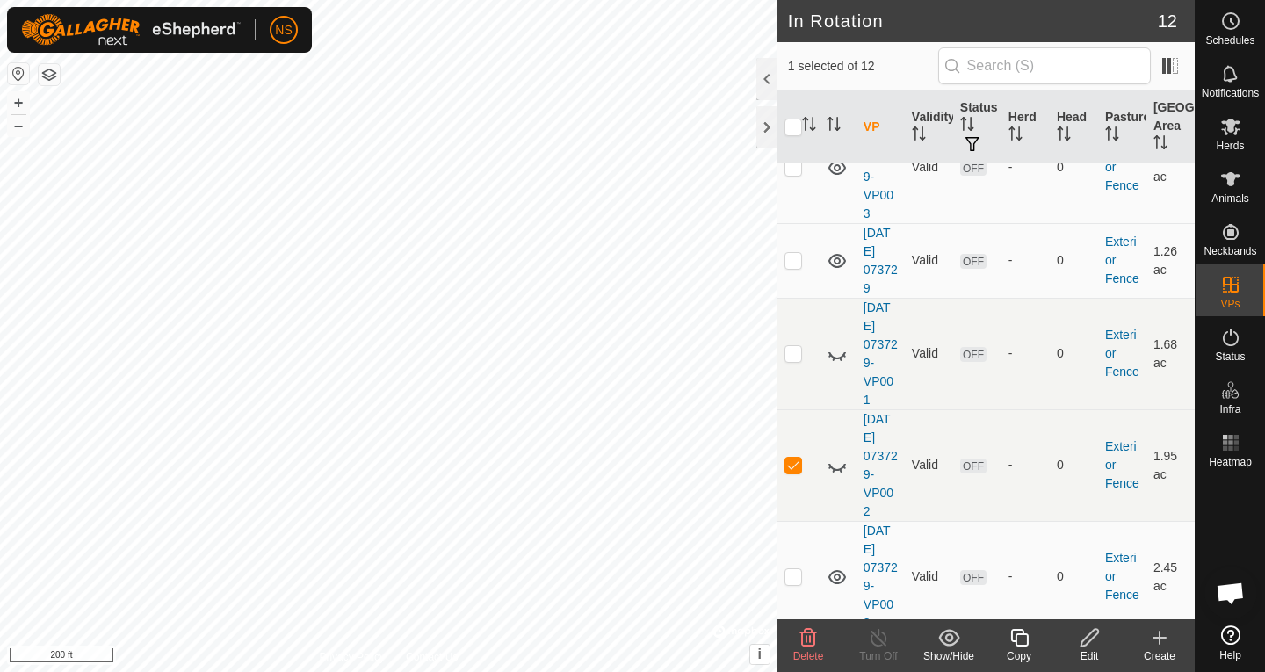
scroll to position [391, 0]
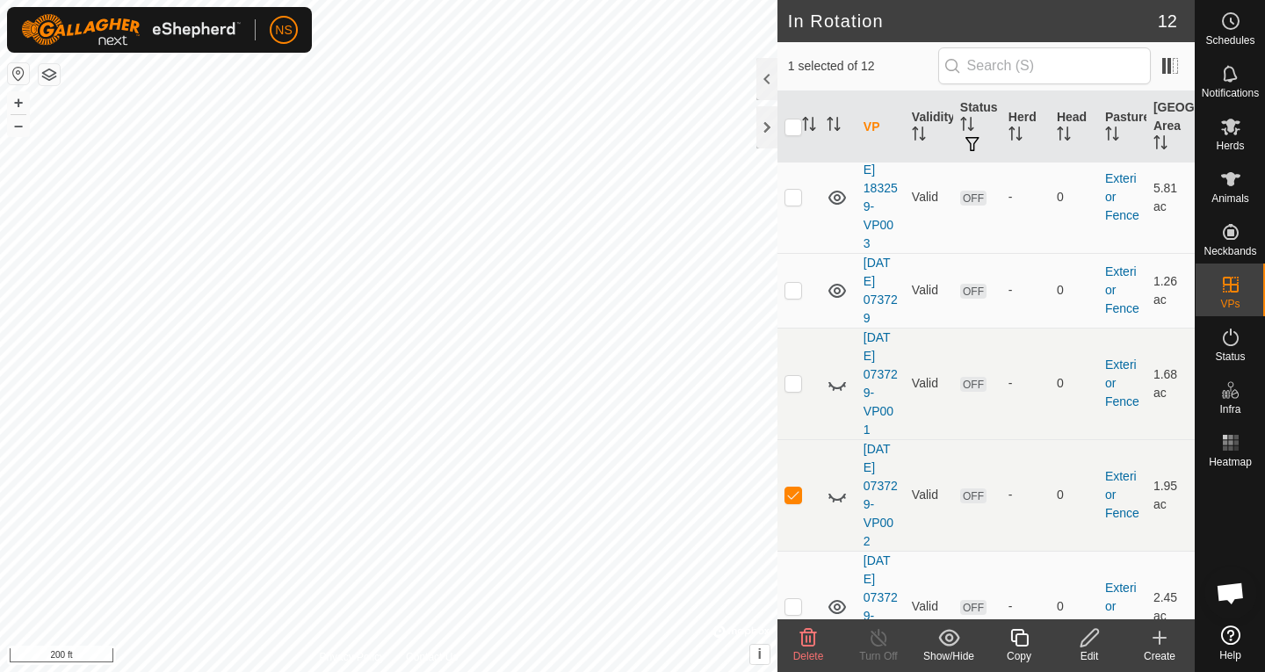
click at [836, 373] on icon at bounding box center [837, 383] width 21 height 21
click at [837, 485] on icon at bounding box center [837, 495] width 21 height 21
click at [798, 376] on p-checkbox at bounding box center [794, 383] width 18 height 14
checkbox input "true"
click at [789, 599] on p-checkbox at bounding box center [794, 606] width 18 height 14
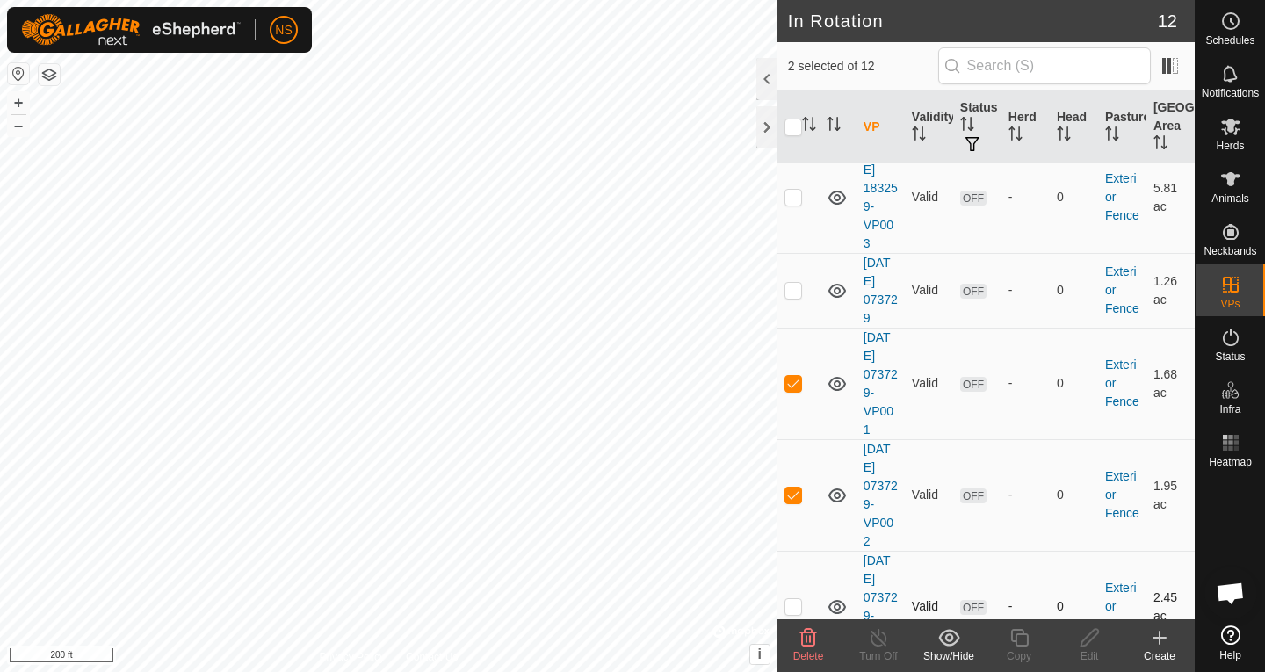
checkbox input "true"
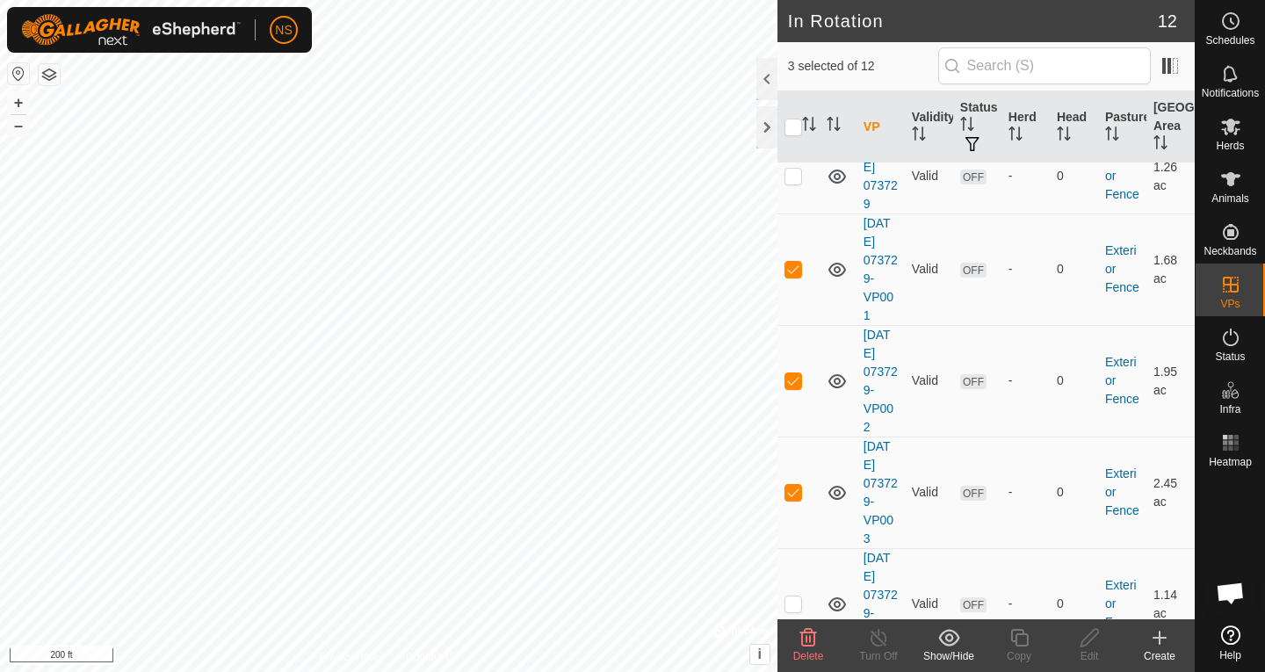
scroll to position [517, 0]
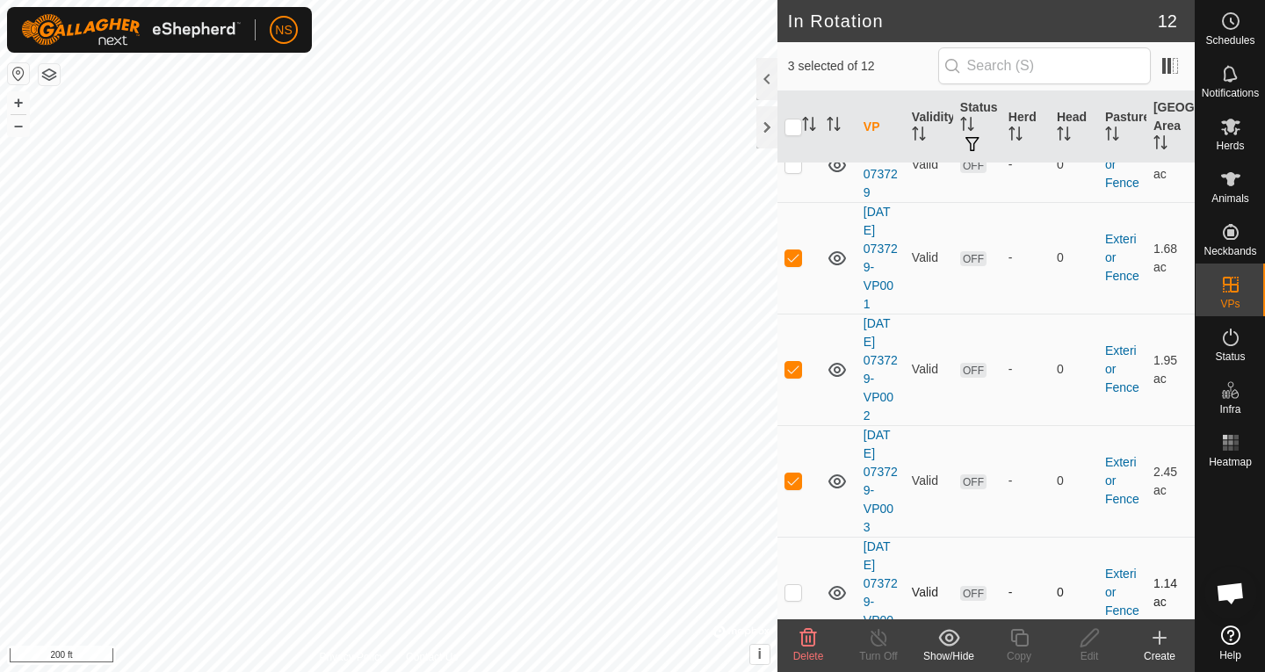
click at [800, 585] on p-checkbox at bounding box center [794, 592] width 18 height 14
checkbox input "true"
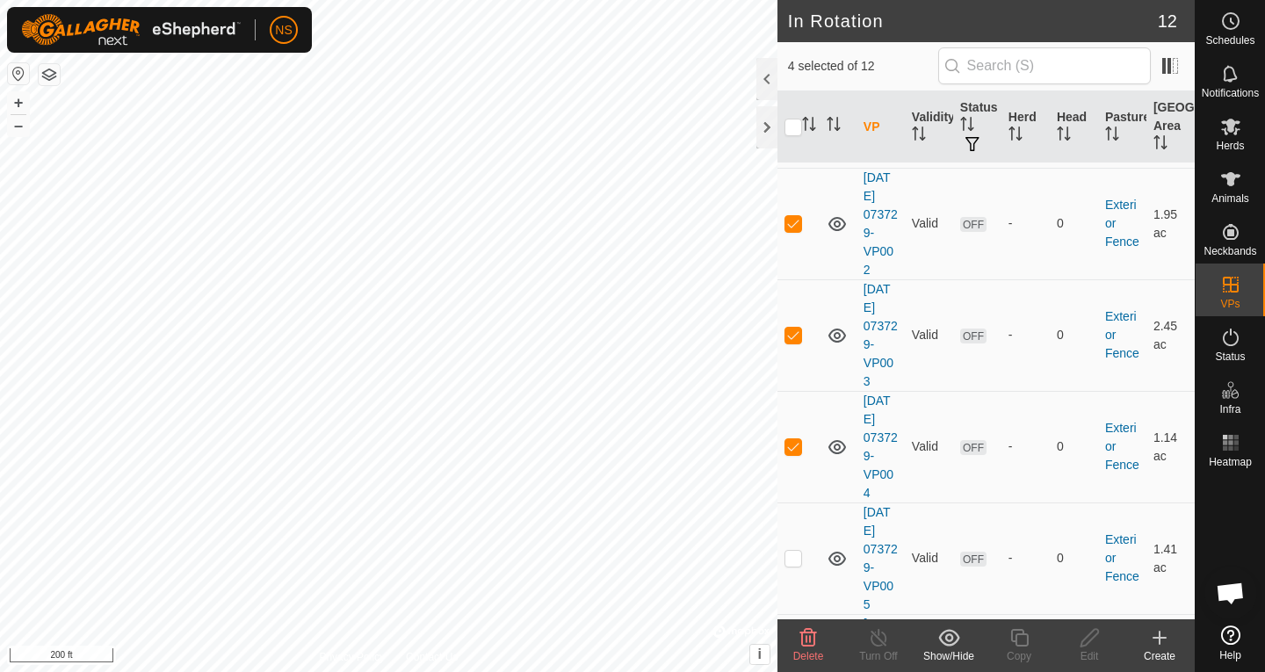
scroll to position [663, 0]
click at [796, 551] on p-checkbox at bounding box center [794, 558] width 18 height 14
checkbox input "true"
click at [812, 639] on icon at bounding box center [808, 637] width 21 height 21
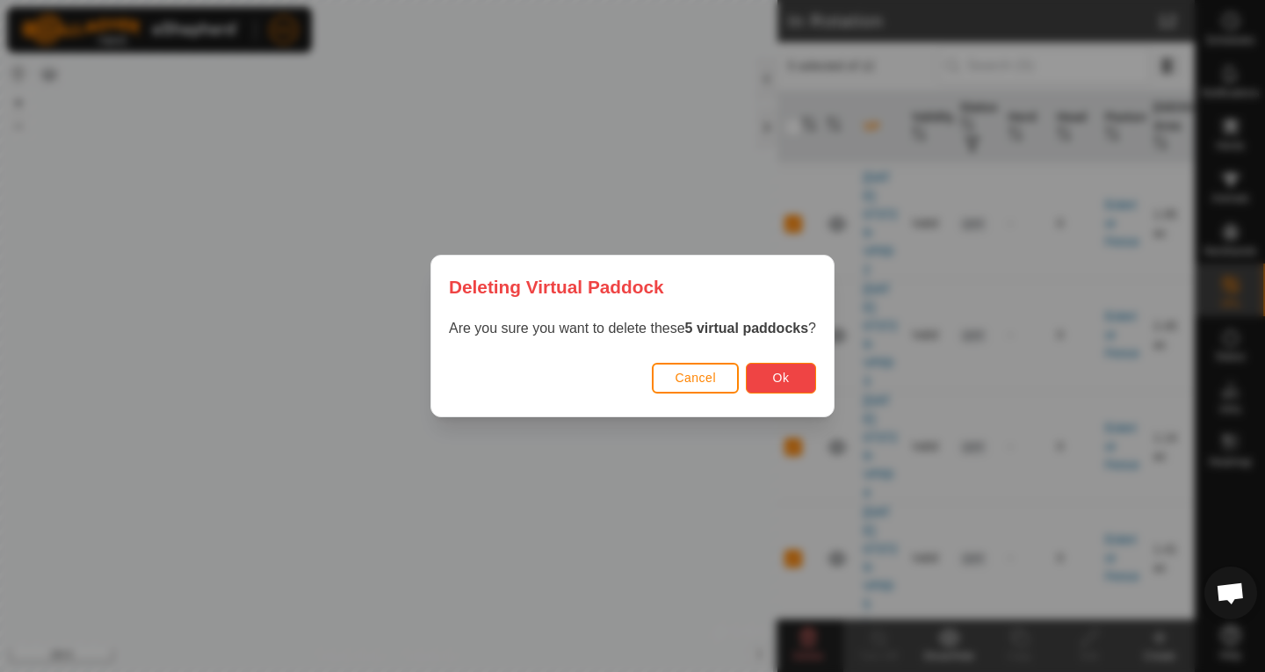
click at [781, 372] on span "Ok" at bounding box center [781, 378] width 17 height 14
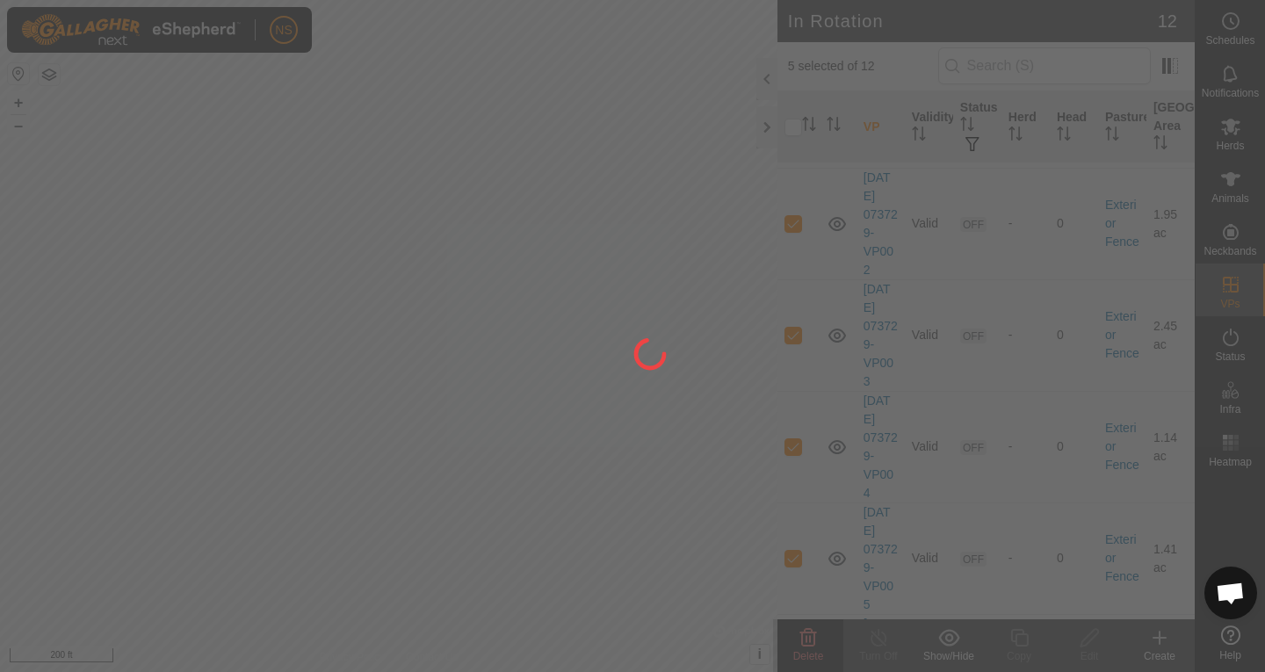
checkbox input "false"
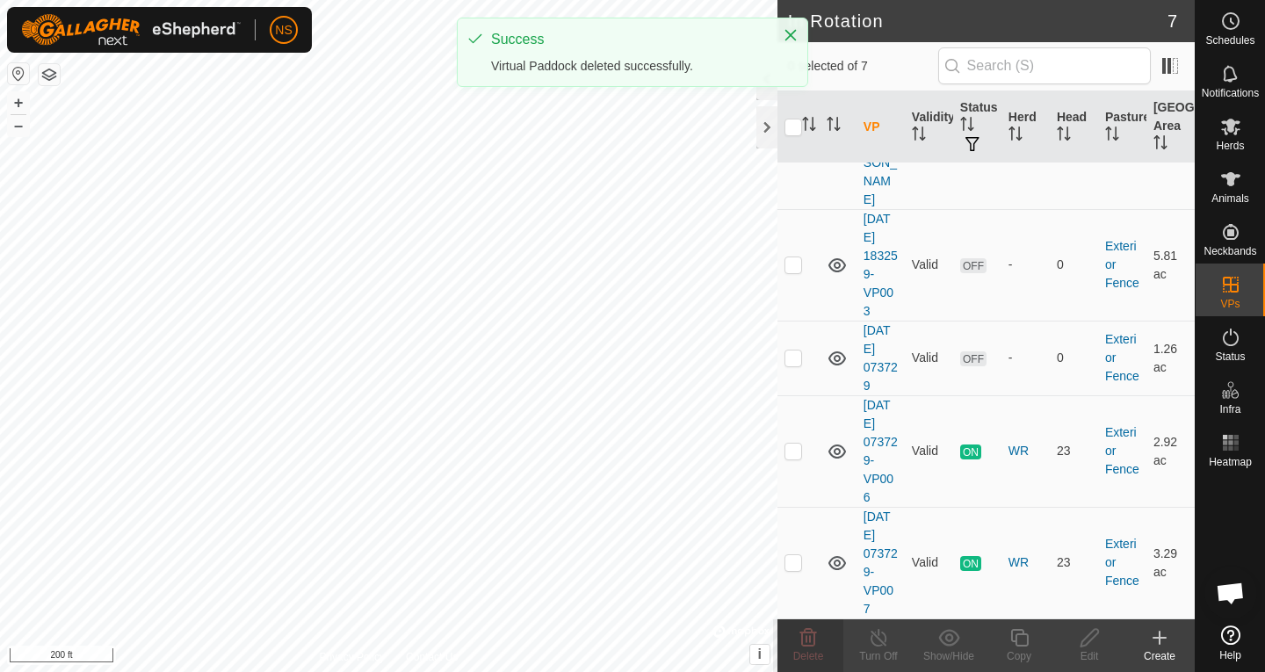
scroll to position [268, 0]
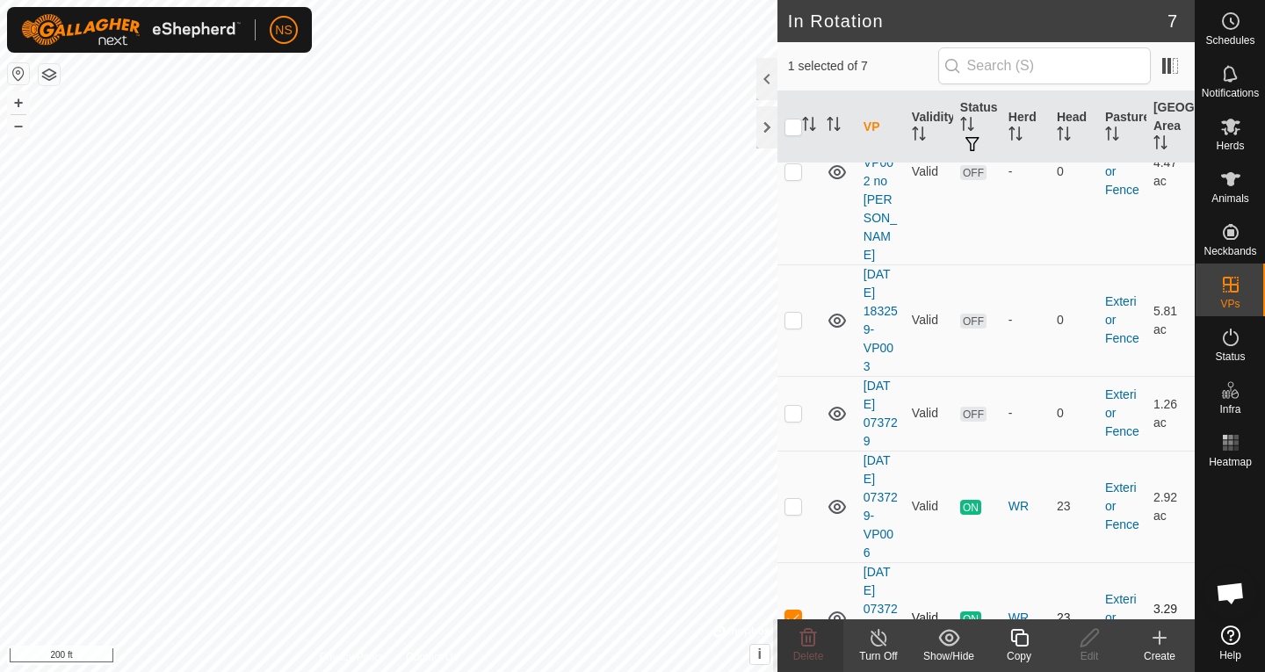
click at [795, 611] on p-checkbox at bounding box center [794, 618] width 18 height 14
checkbox input "false"
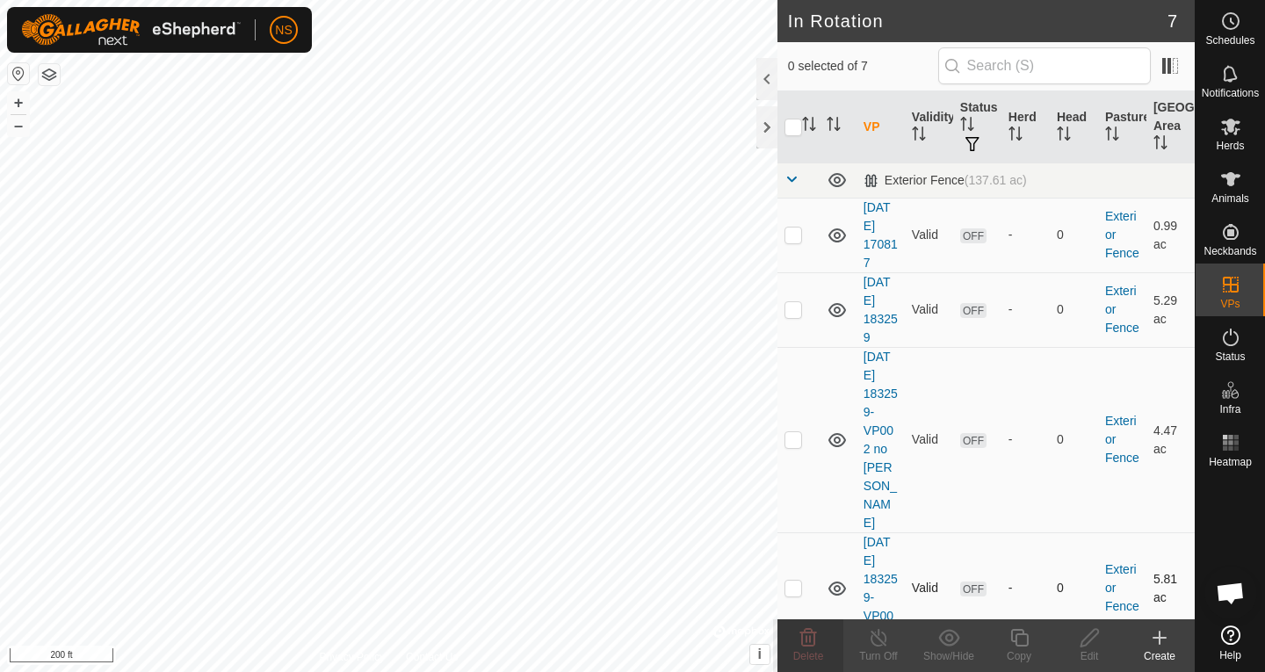
click at [796, 581] on p-checkbox at bounding box center [794, 588] width 18 height 14
checkbox input "true"
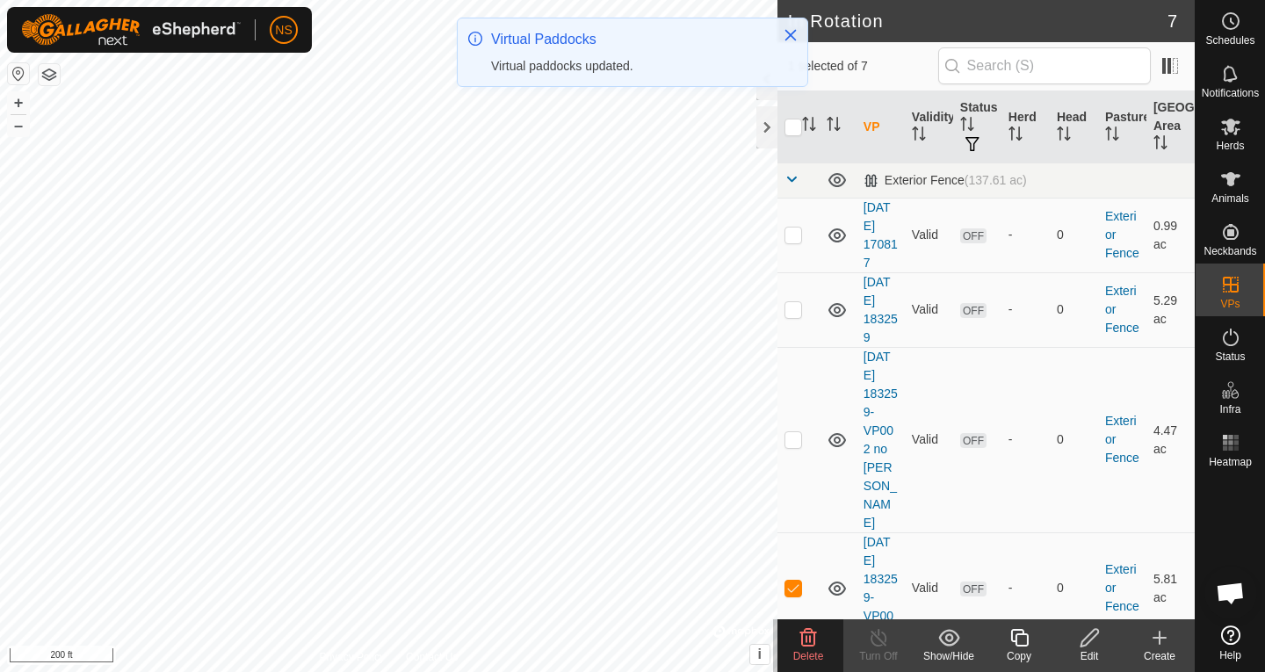
click at [801, 644] on icon at bounding box center [808, 637] width 21 height 21
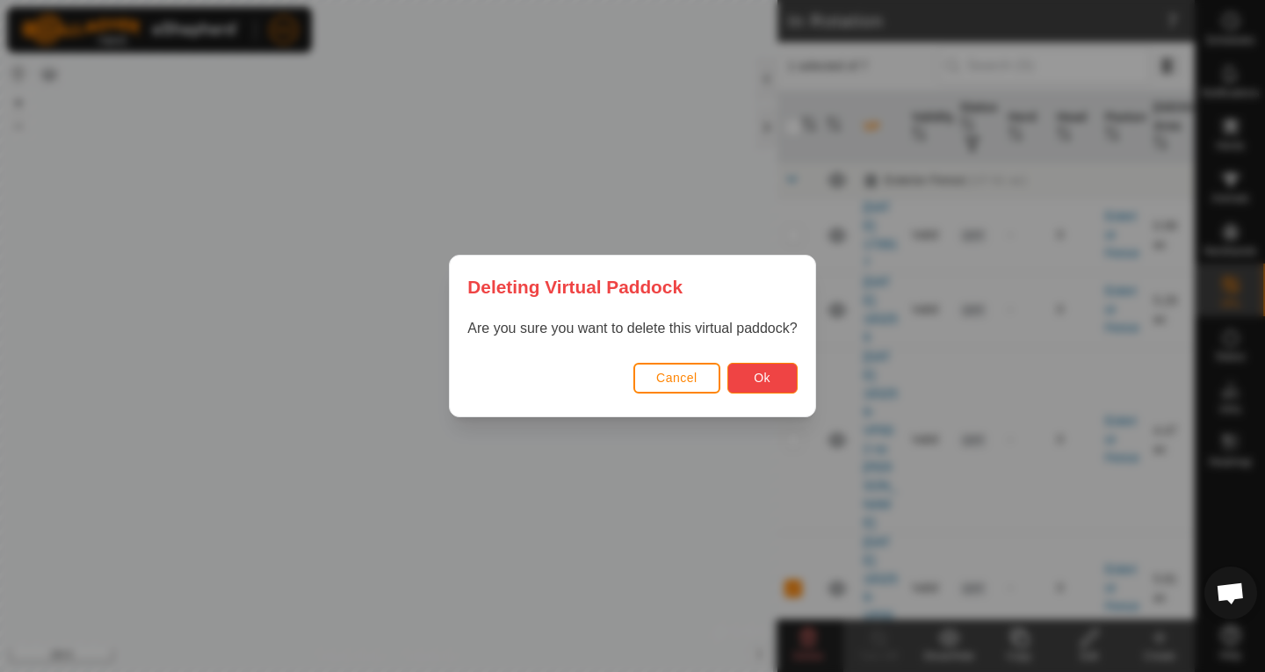
click at [768, 373] on span "Ok" at bounding box center [762, 378] width 17 height 14
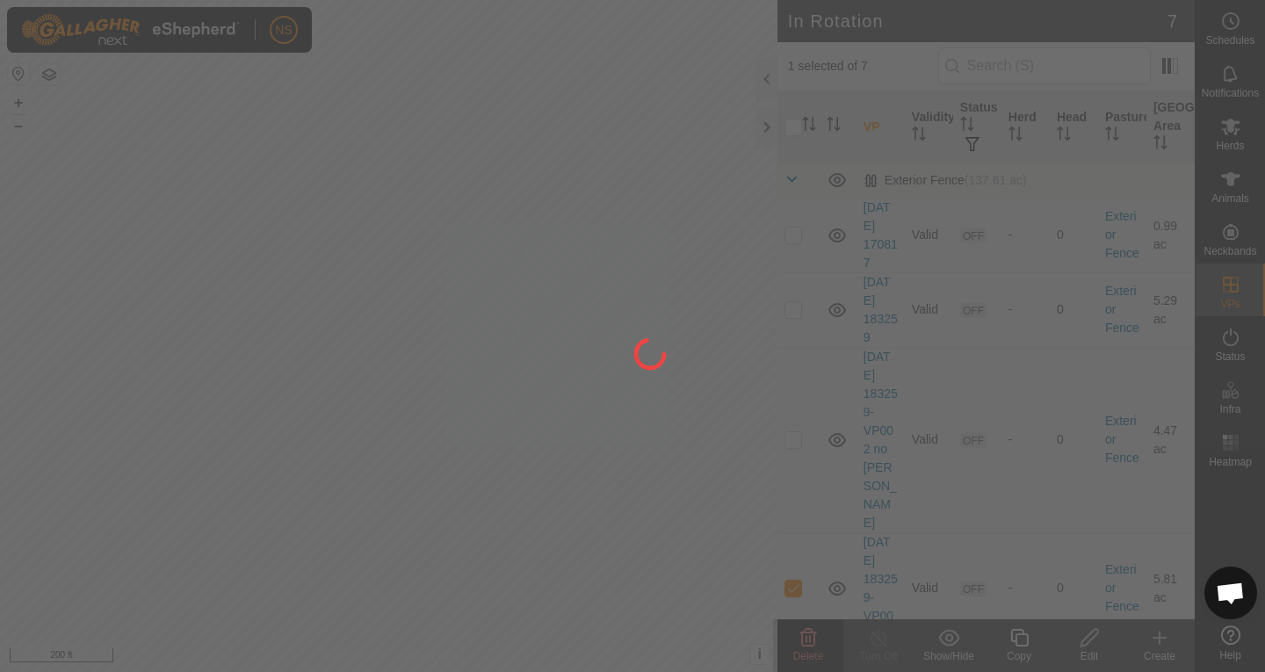
checkbox input "false"
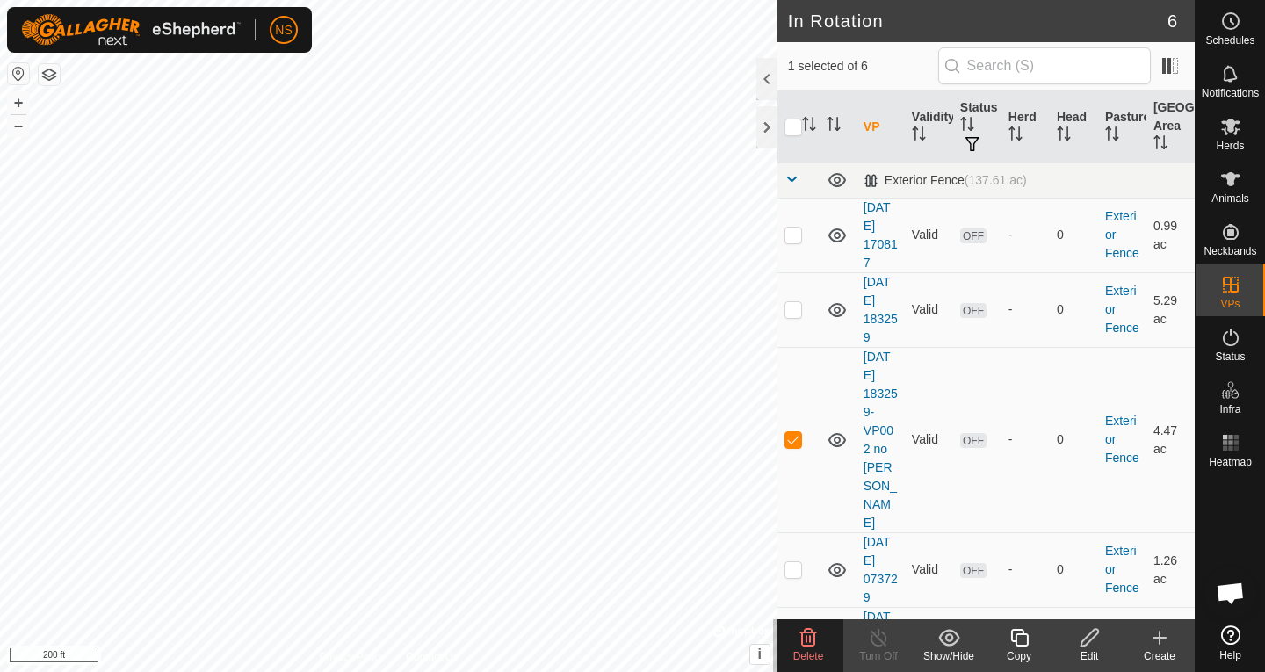
checkbox input "false"
checkbox input "true"
checkbox input "false"
click at [793, 432] on p-checkbox at bounding box center [794, 439] width 18 height 14
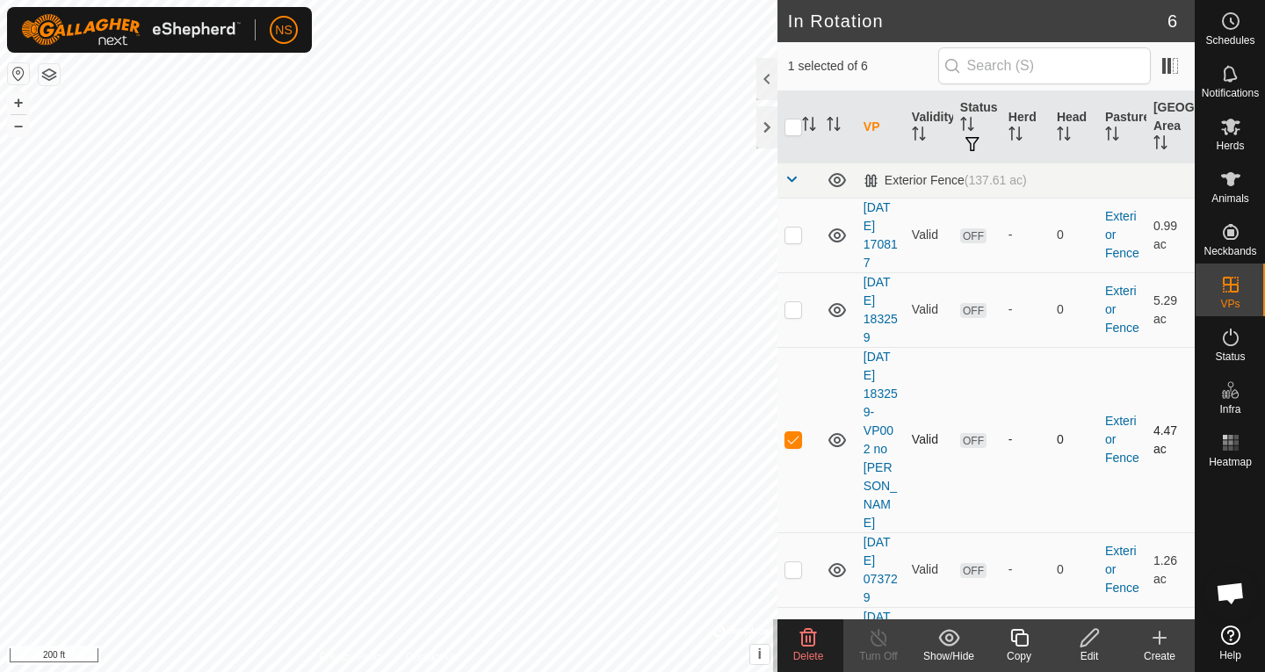
checkbox input "false"
click at [796, 562] on p-checkbox at bounding box center [794, 569] width 18 height 14
checkbox input "true"
click at [799, 419] on td at bounding box center [799, 439] width 42 height 185
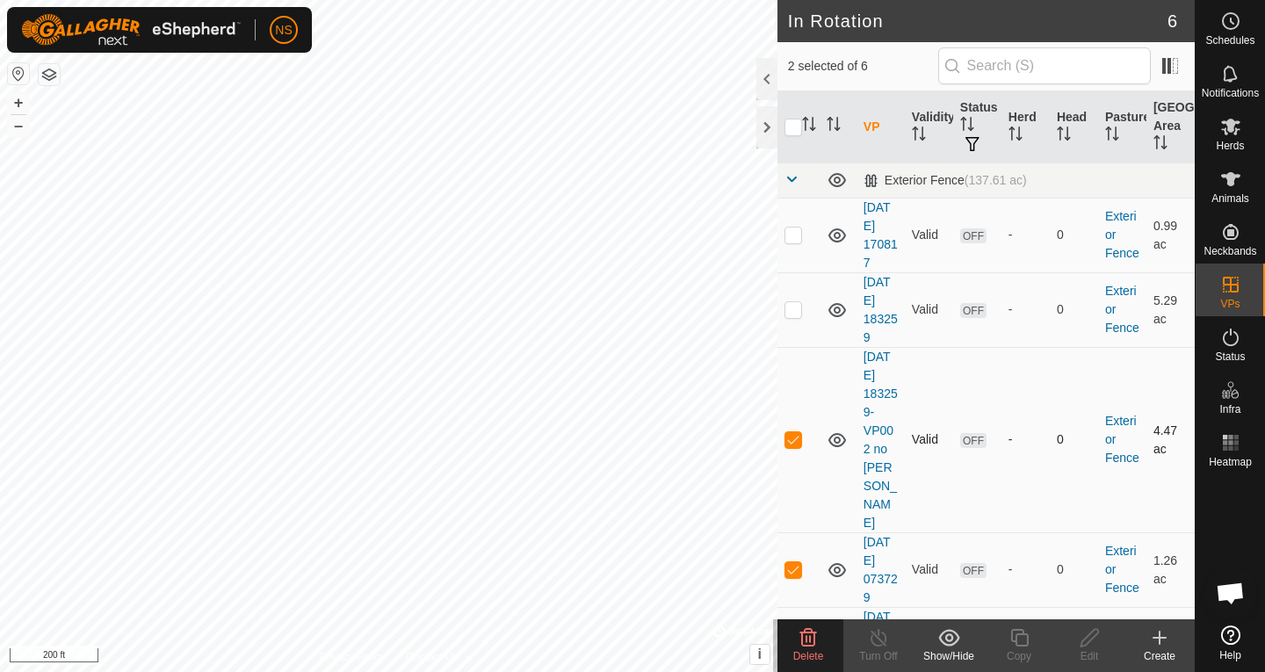
checkbox input "false"
click at [800, 656] on p-checkbox at bounding box center [794, 663] width 18 height 14
checkbox input "false"
click at [813, 637] on icon at bounding box center [808, 637] width 21 height 21
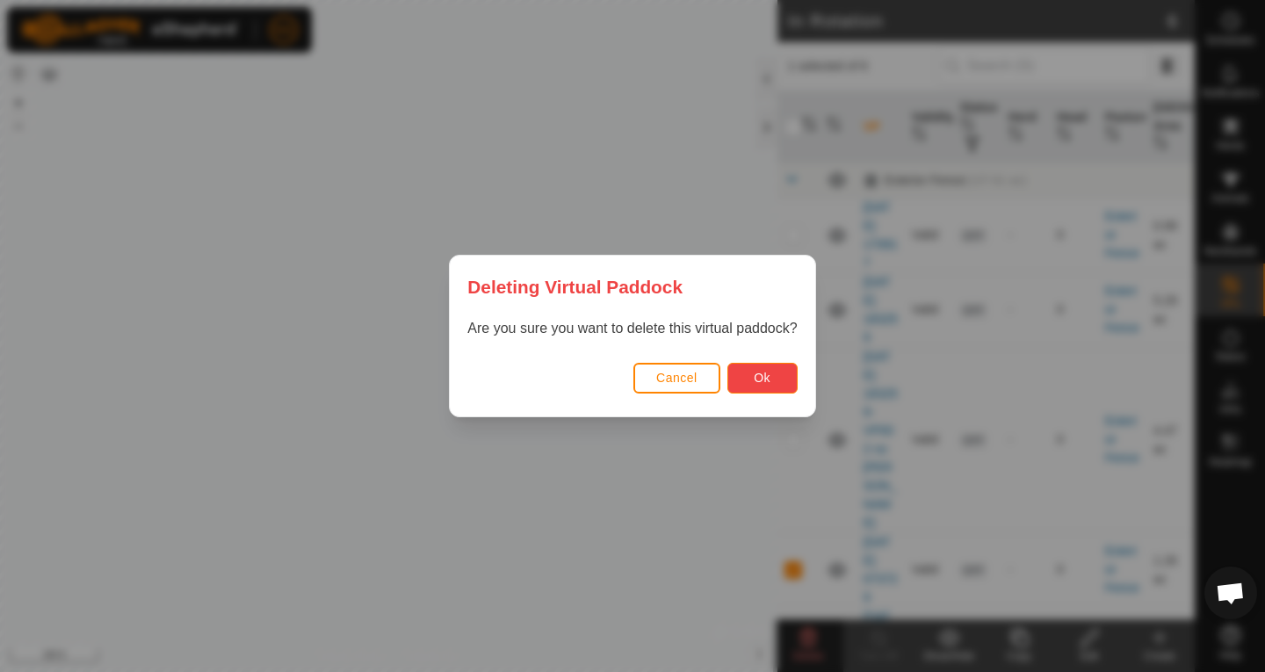
click at [757, 389] on button "Ok" at bounding box center [763, 378] width 70 height 31
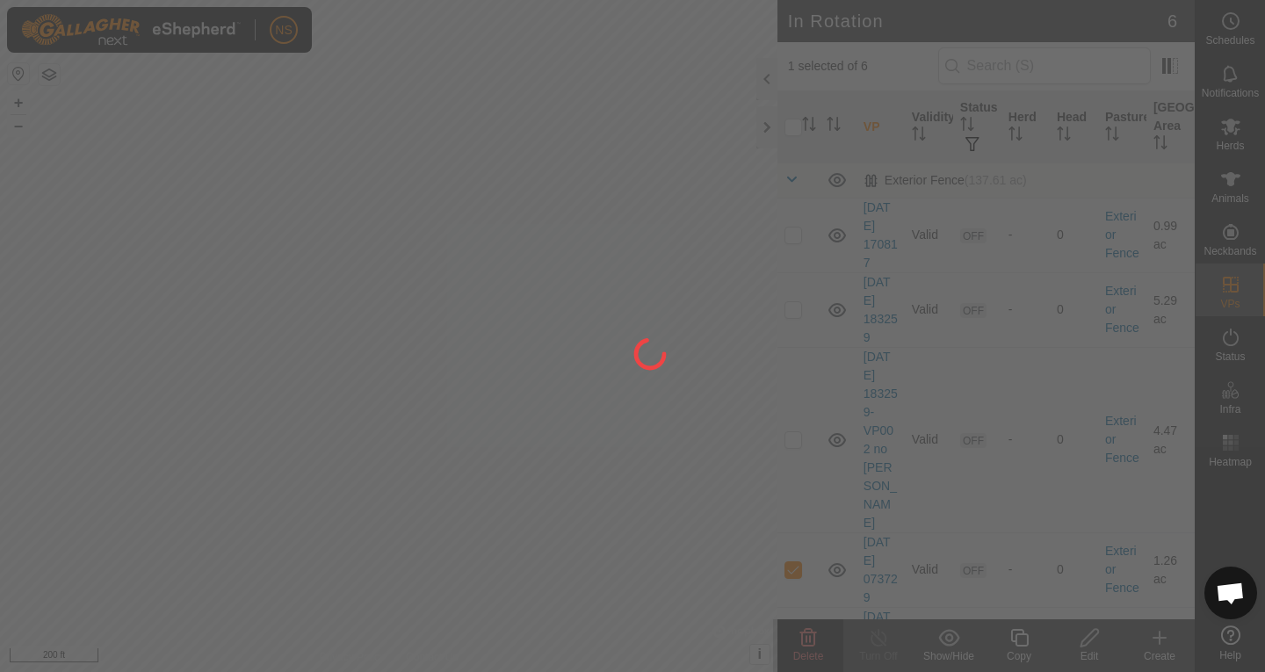
checkbox input "false"
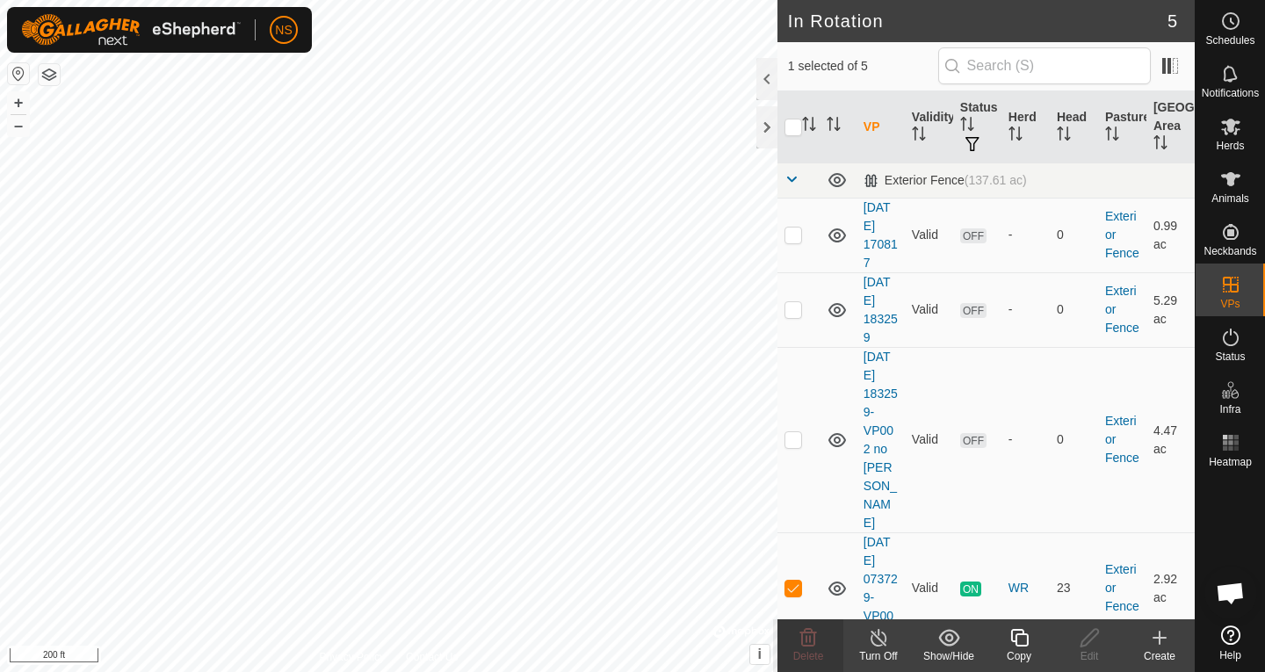
checkbox input "false"
checkbox input "true"
click at [795, 237] on p-checkbox at bounding box center [794, 235] width 18 height 14
checkbox input "false"
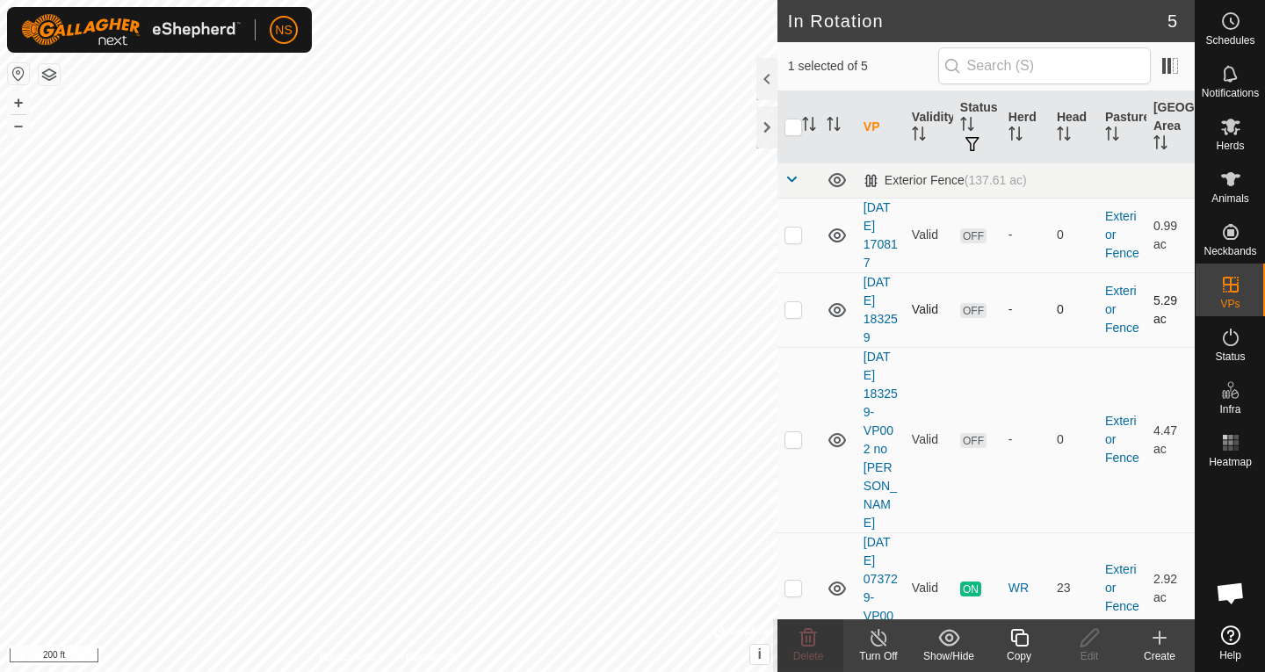
click at [793, 308] on div "NS Schedules Notifications Herds Animals Neckbands VPs Status Infra Heatmap Hel…" at bounding box center [632, 336] width 1265 height 672
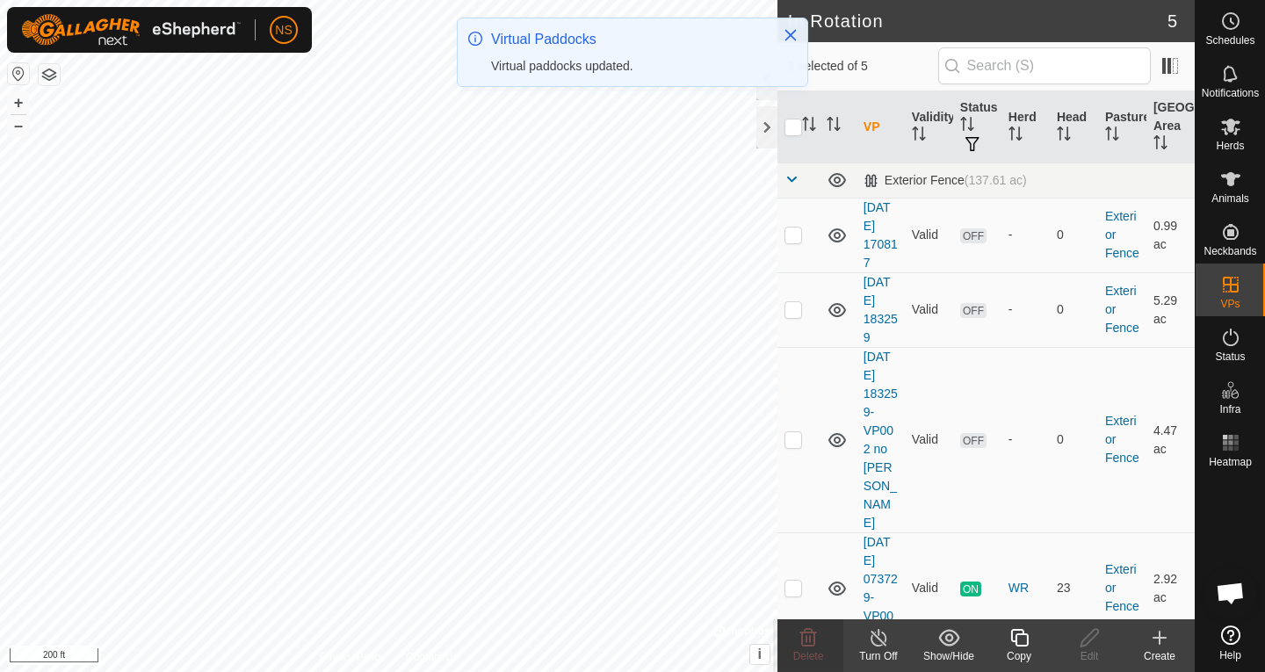
click at [793, 308] on p-checkbox at bounding box center [794, 309] width 18 height 14
checkbox input "false"
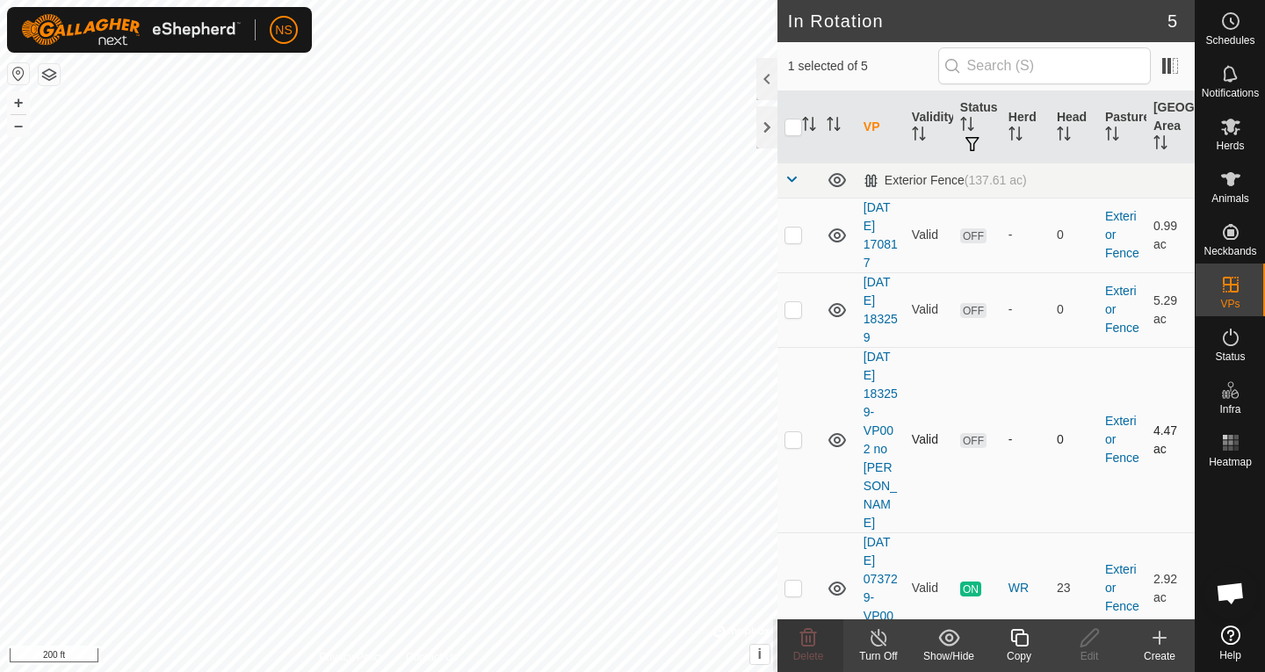
click at [792, 432] on p-checkbox at bounding box center [794, 439] width 18 height 14
checkbox input "false"
click at [794, 581] on p-checkbox at bounding box center [794, 588] width 18 height 14
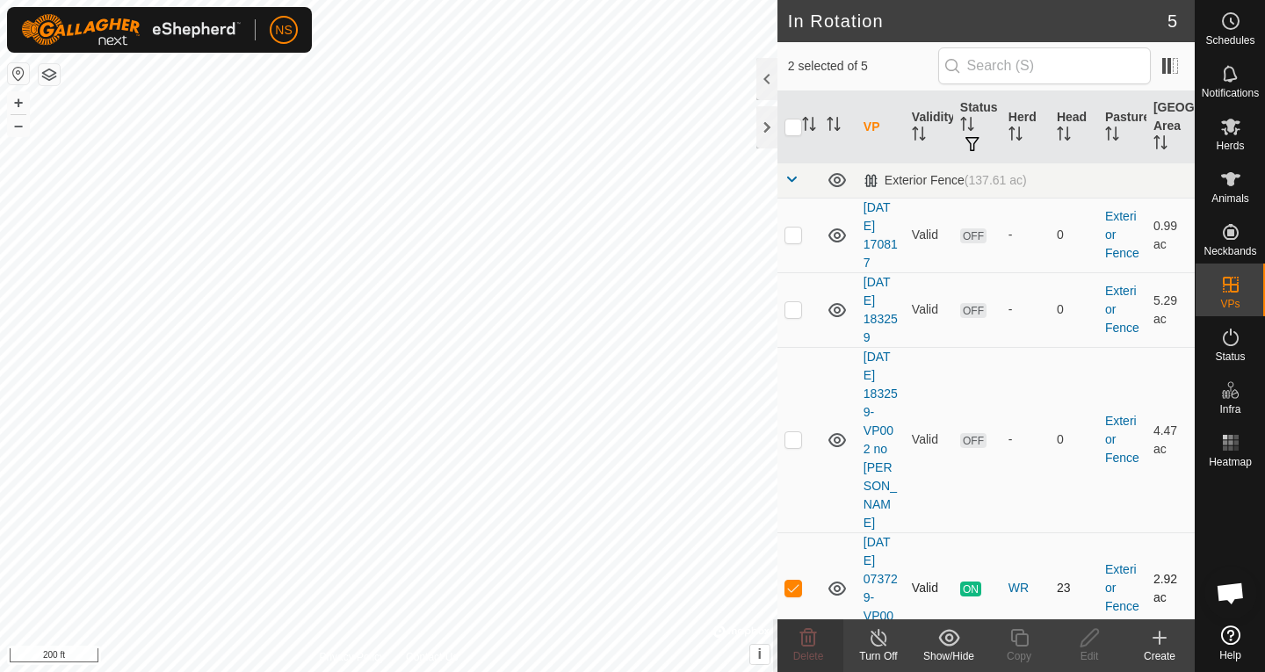
checkbox input "false"
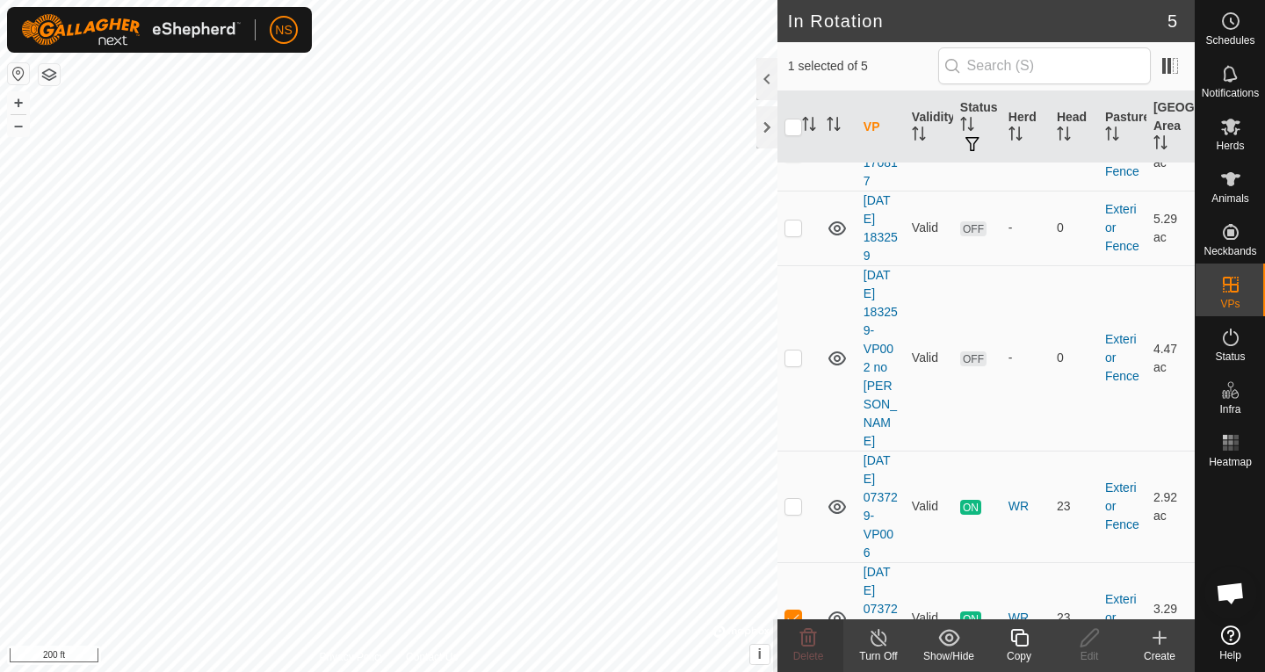
click at [931, 633] on icon at bounding box center [1020, 637] width 22 height 21
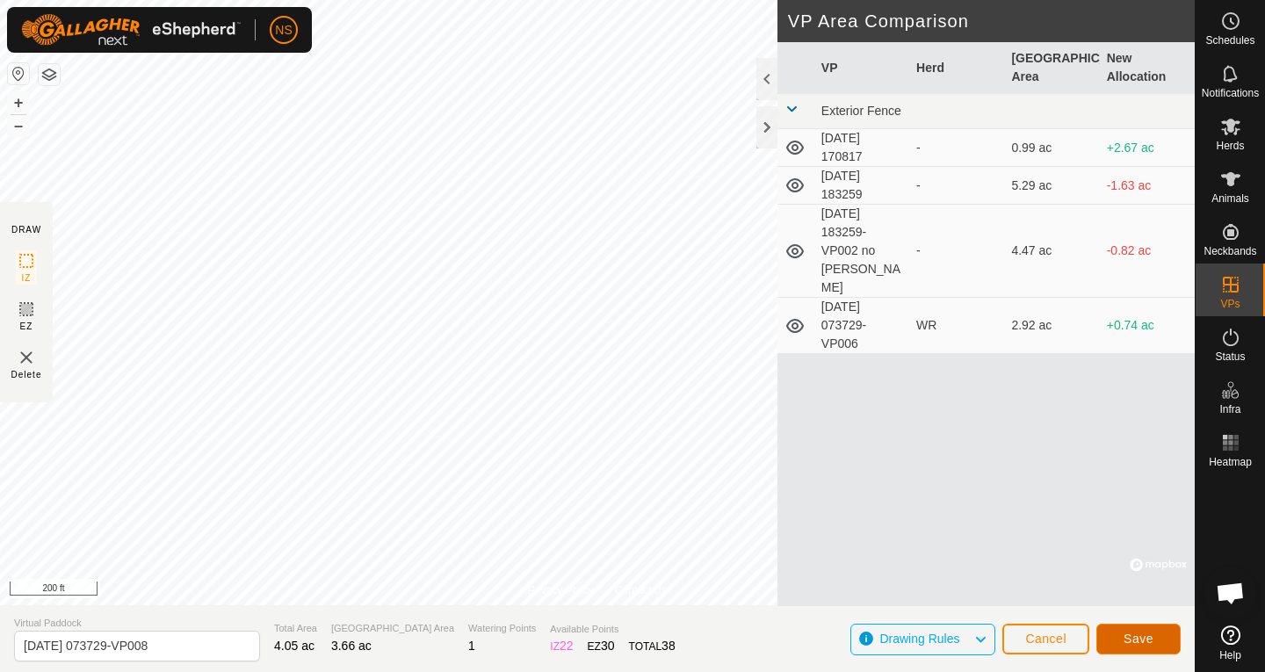
click at [931, 650] on button "Save" at bounding box center [1139, 639] width 84 height 31
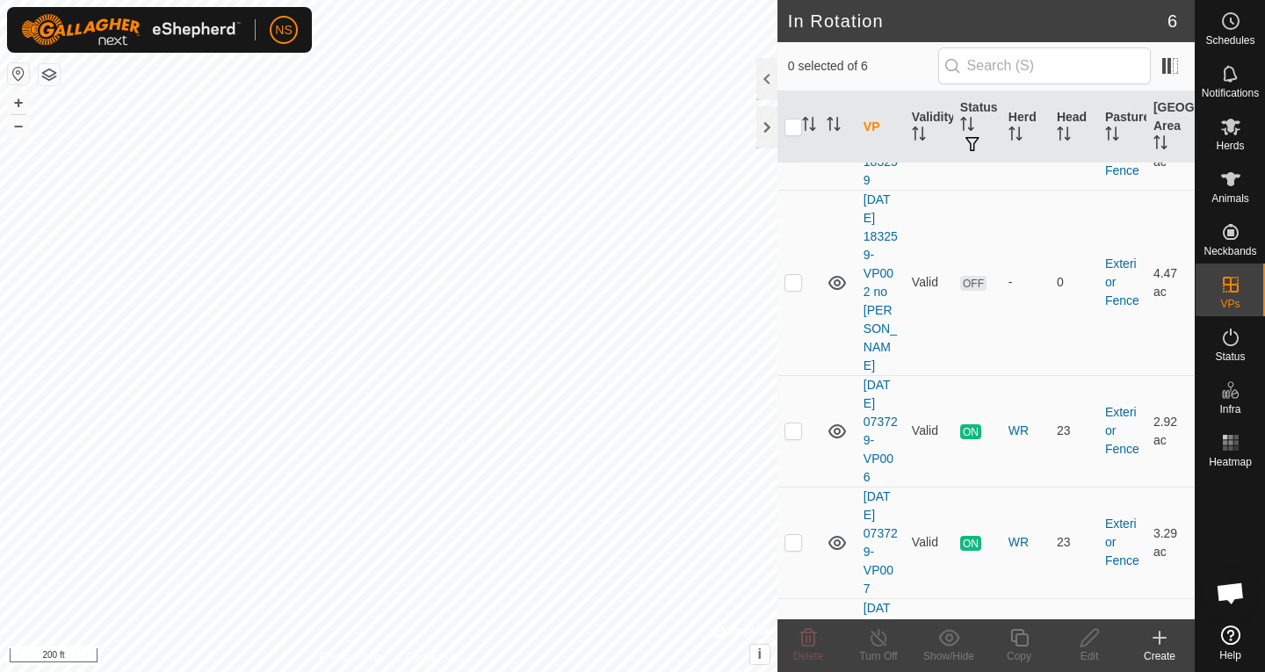
scroll to position [193, 0]
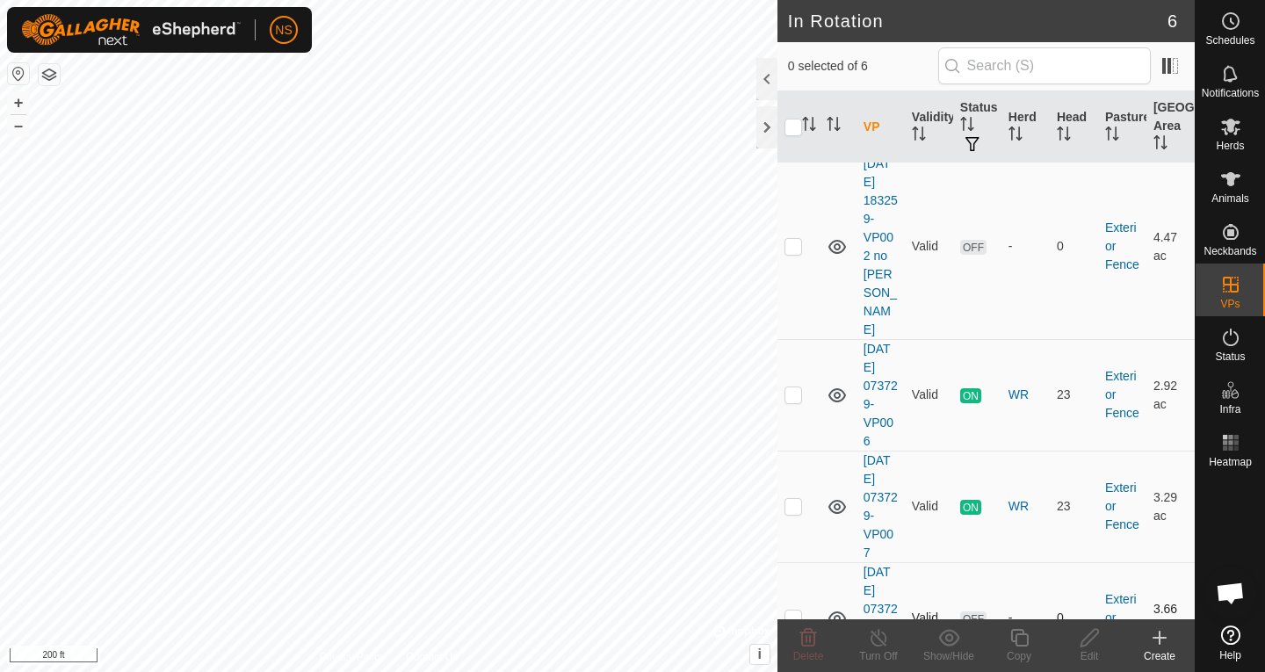
click at [794, 611] on p-checkbox at bounding box center [794, 618] width 18 height 14
checkbox input "true"
click at [931, 643] on icon at bounding box center [1020, 637] width 22 height 21
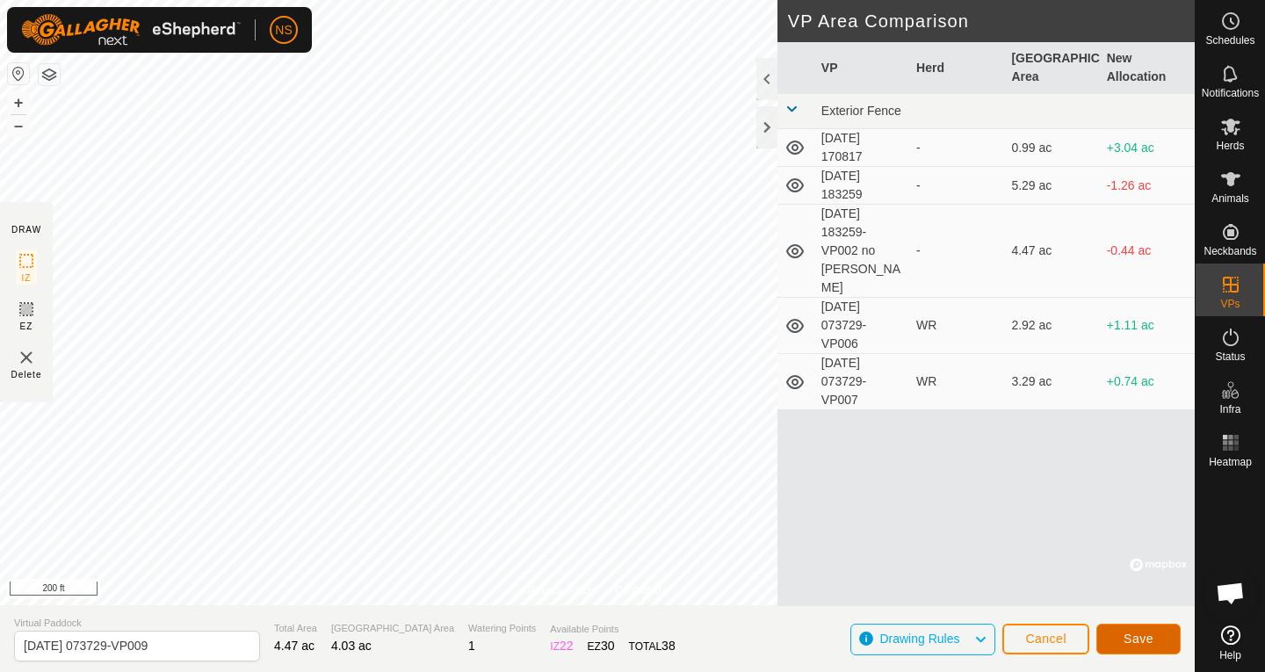
click at [931, 637] on button "Save" at bounding box center [1139, 639] width 84 height 31
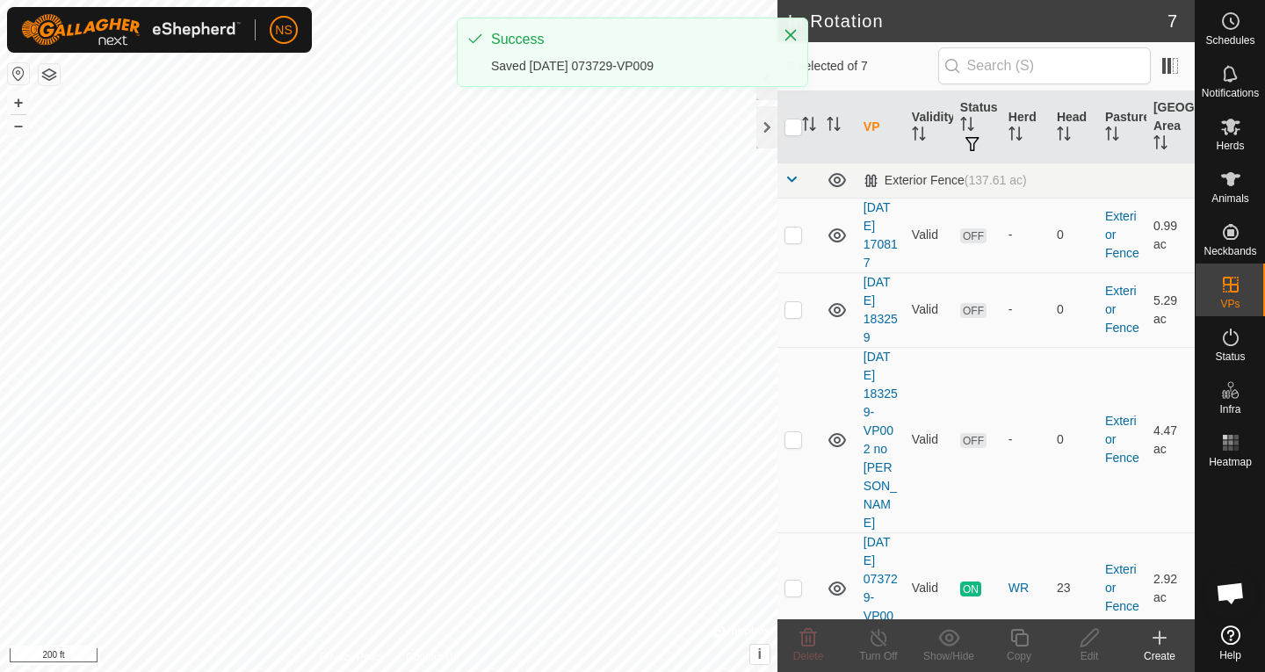
scroll to position [305, 0]
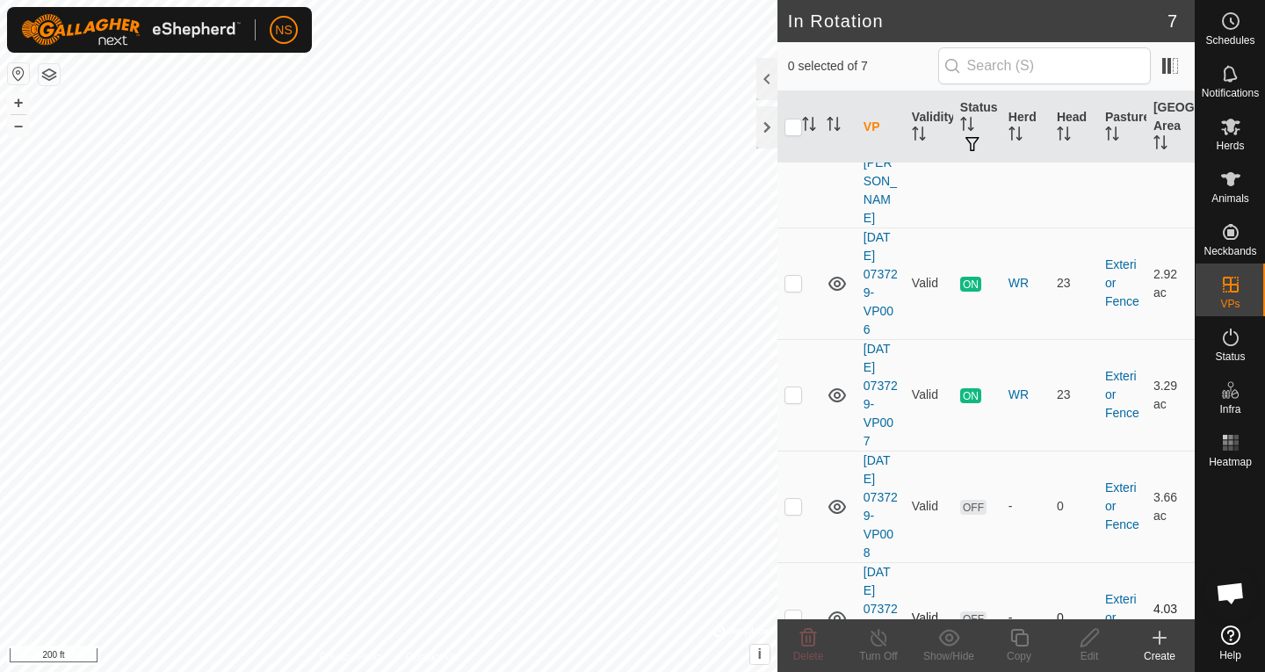
click at [794, 611] on p-checkbox at bounding box center [794, 618] width 18 height 14
checkbox input "true"
click at [931, 642] on icon at bounding box center [1020, 637] width 22 height 21
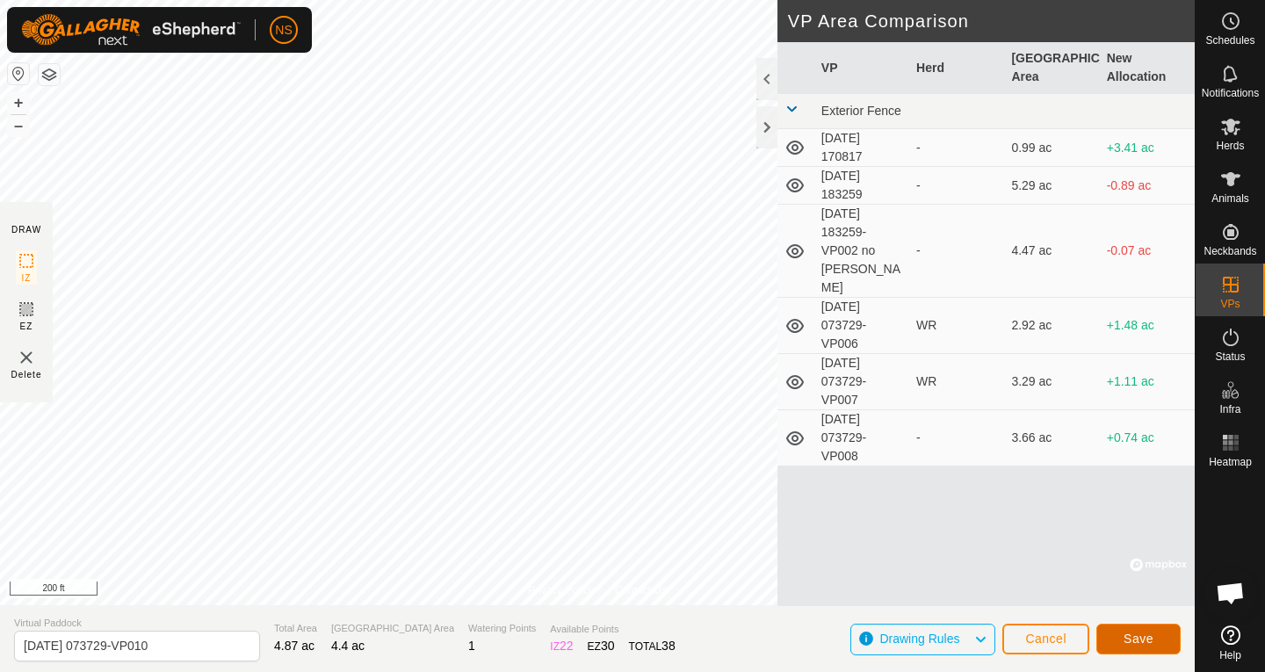
click at [931, 629] on button "Save" at bounding box center [1139, 639] width 84 height 31
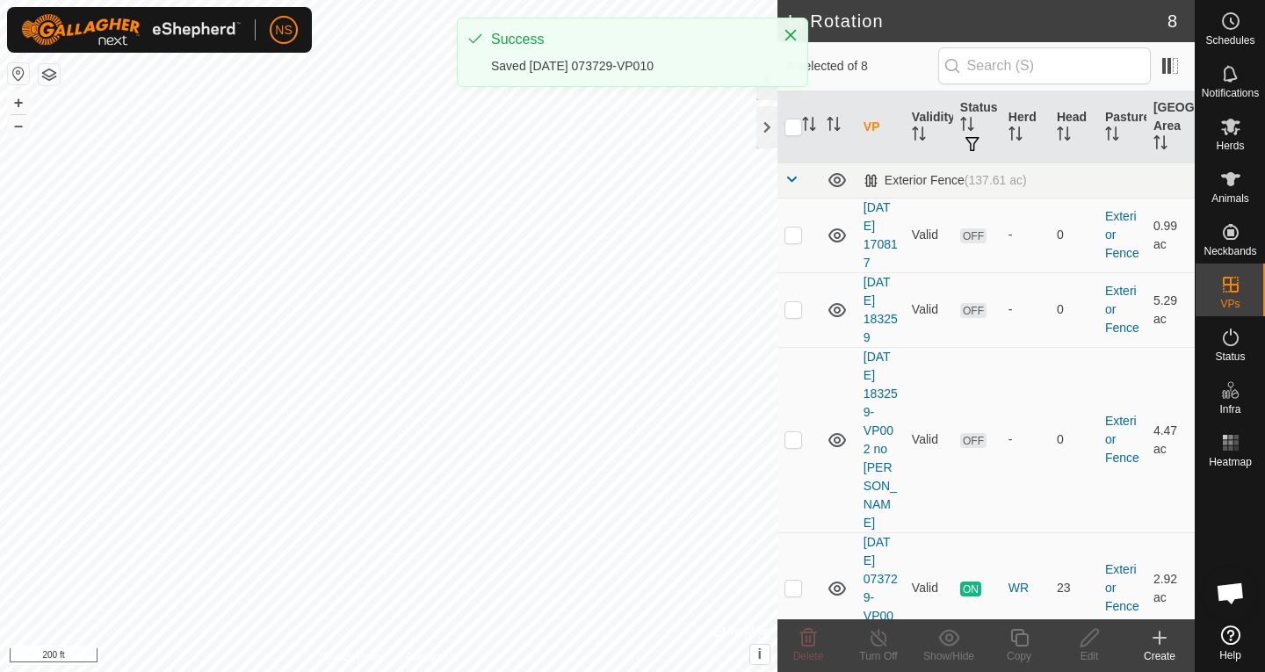
scroll to position [417, 0]
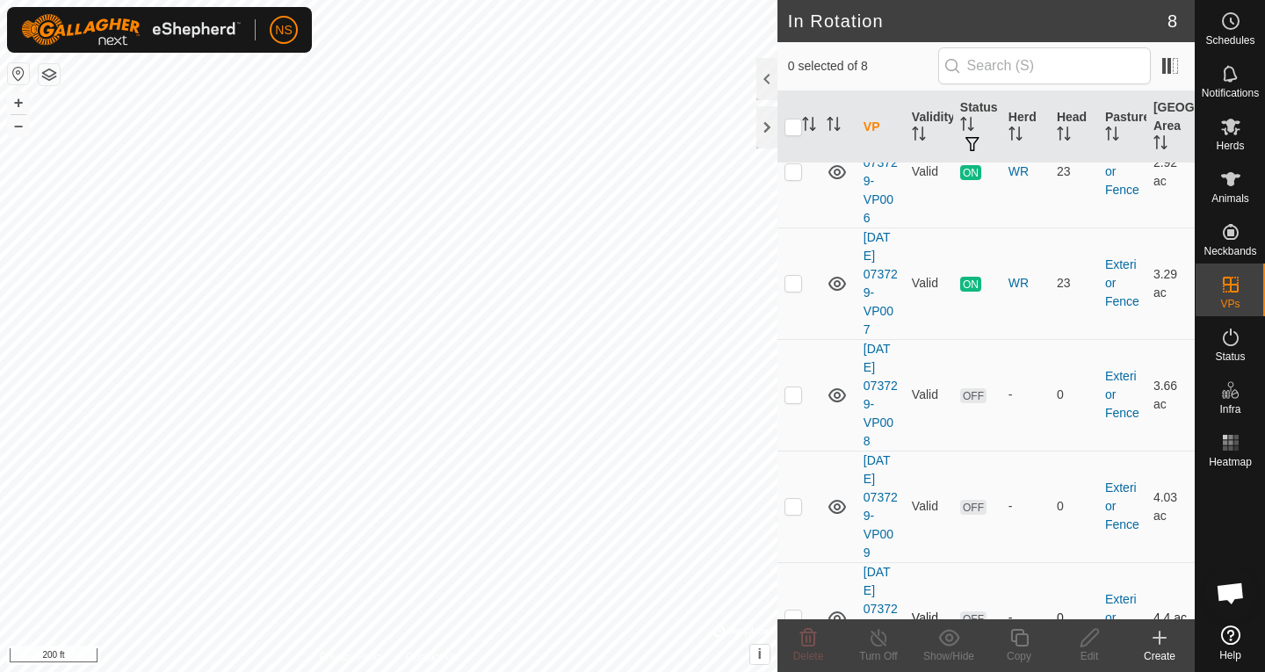
click at [799, 611] on p-checkbox at bounding box center [794, 618] width 18 height 14
checkbox input "true"
click at [931, 640] on icon at bounding box center [1020, 638] width 18 height 18
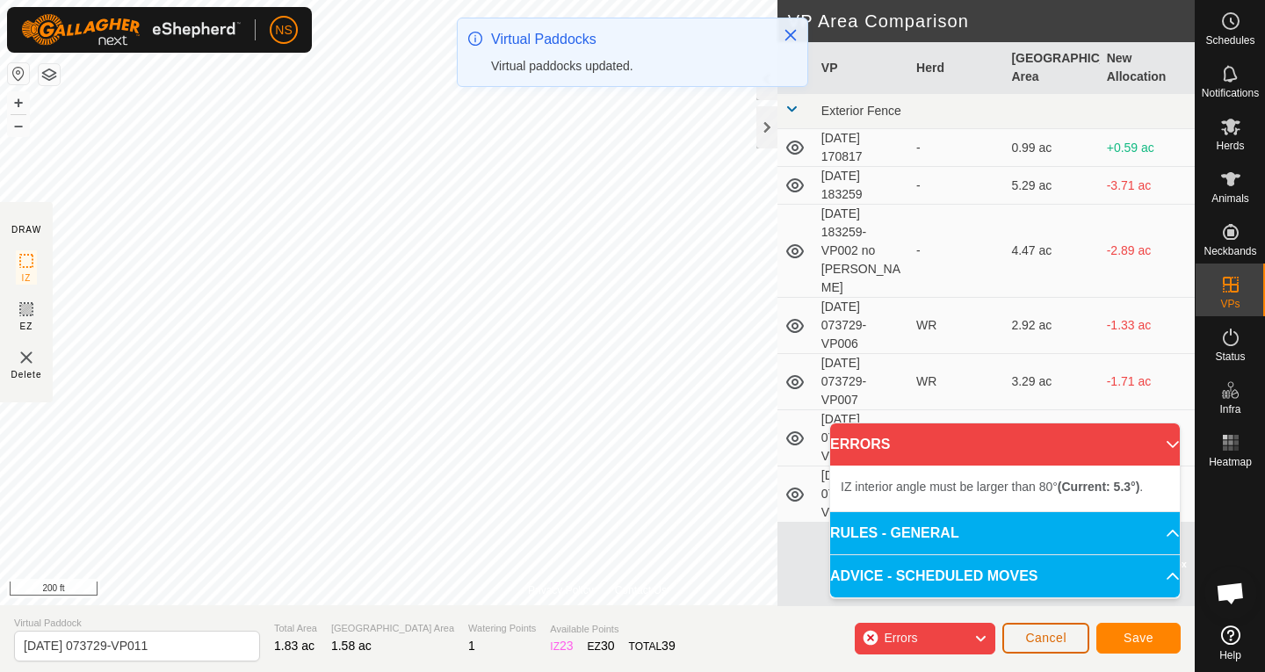
click at [931, 641] on span "Cancel" at bounding box center [1045, 638] width 41 height 14
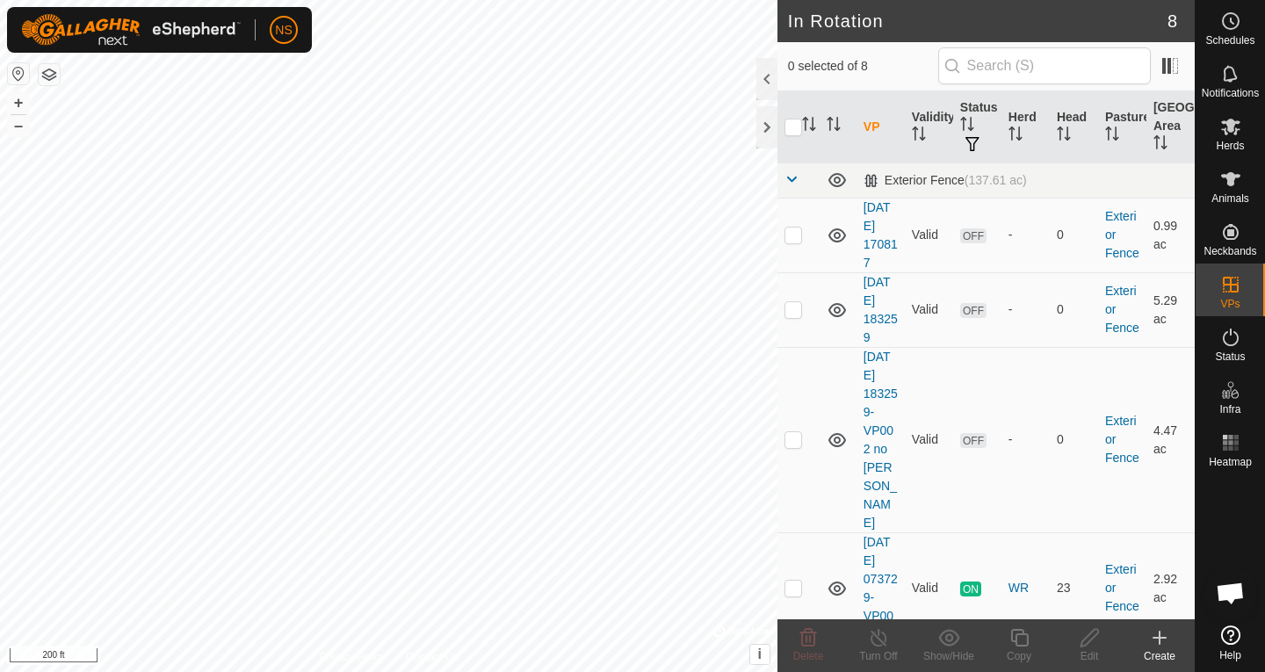
scroll to position [417, 0]
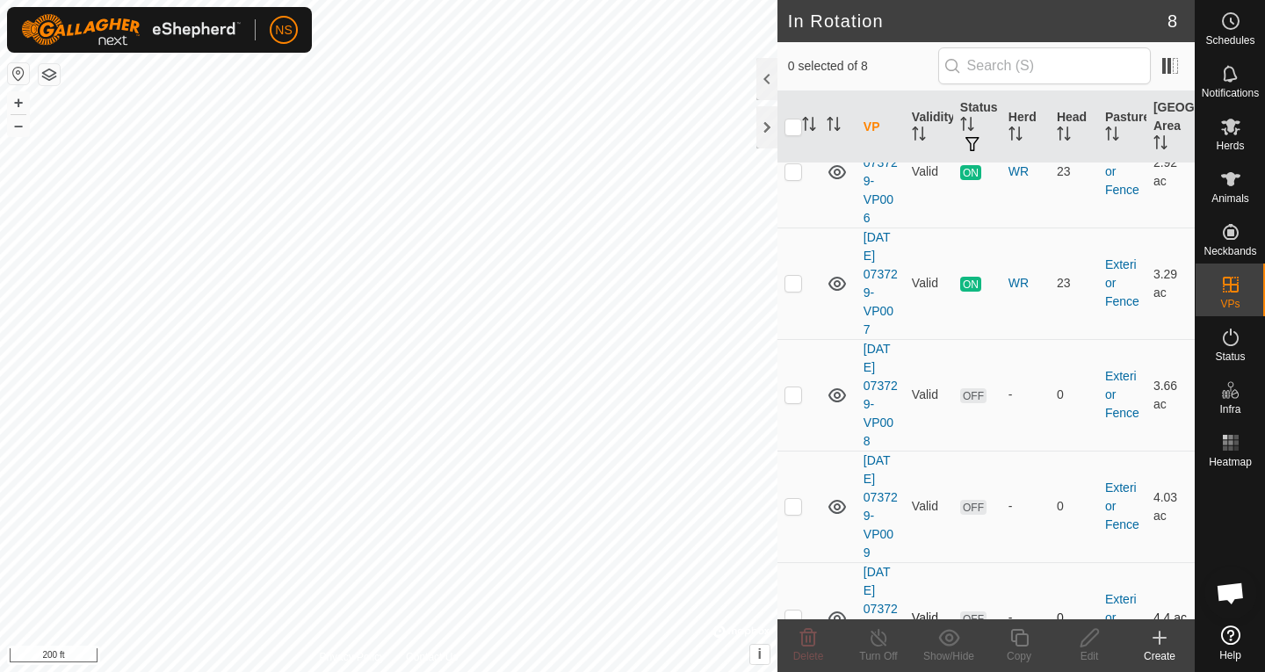
click at [795, 611] on p-checkbox at bounding box center [794, 618] width 18 height 14
checkbox input "true"
click at [931, 636] on copy-svg-icon at bounding box center [1019, 637] width 70 height 21
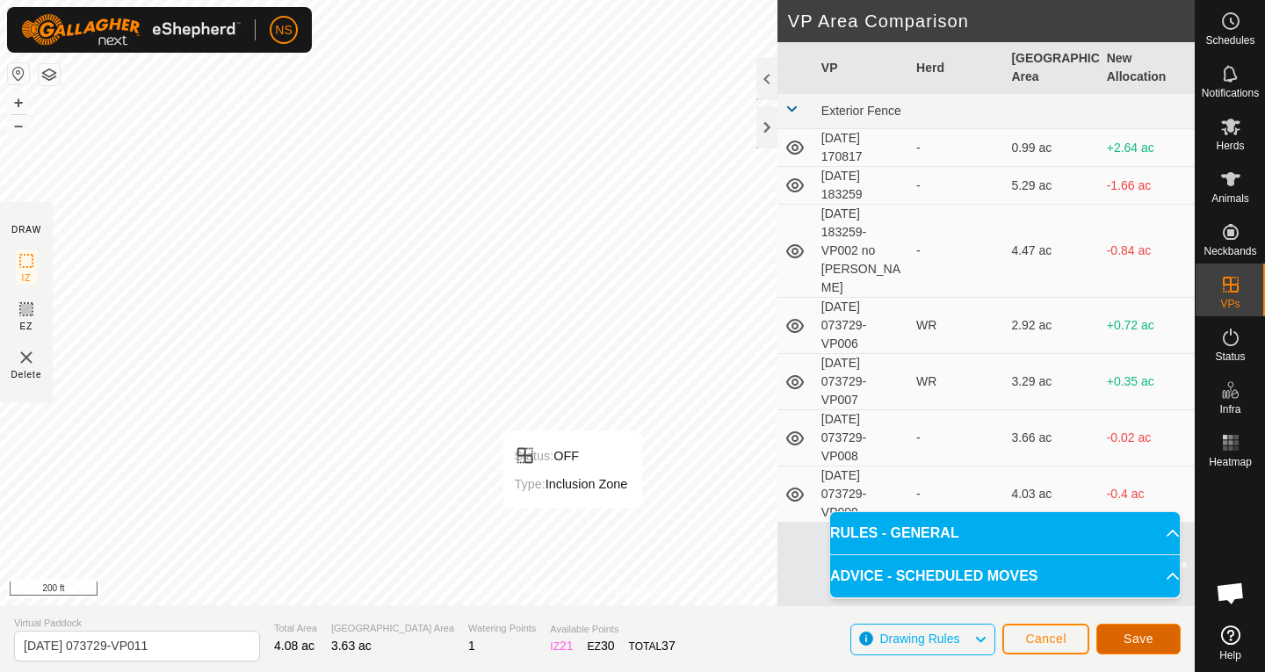
click at [931, 641] on button "Save" at bounding box center [1139, 639] width 84 height 31
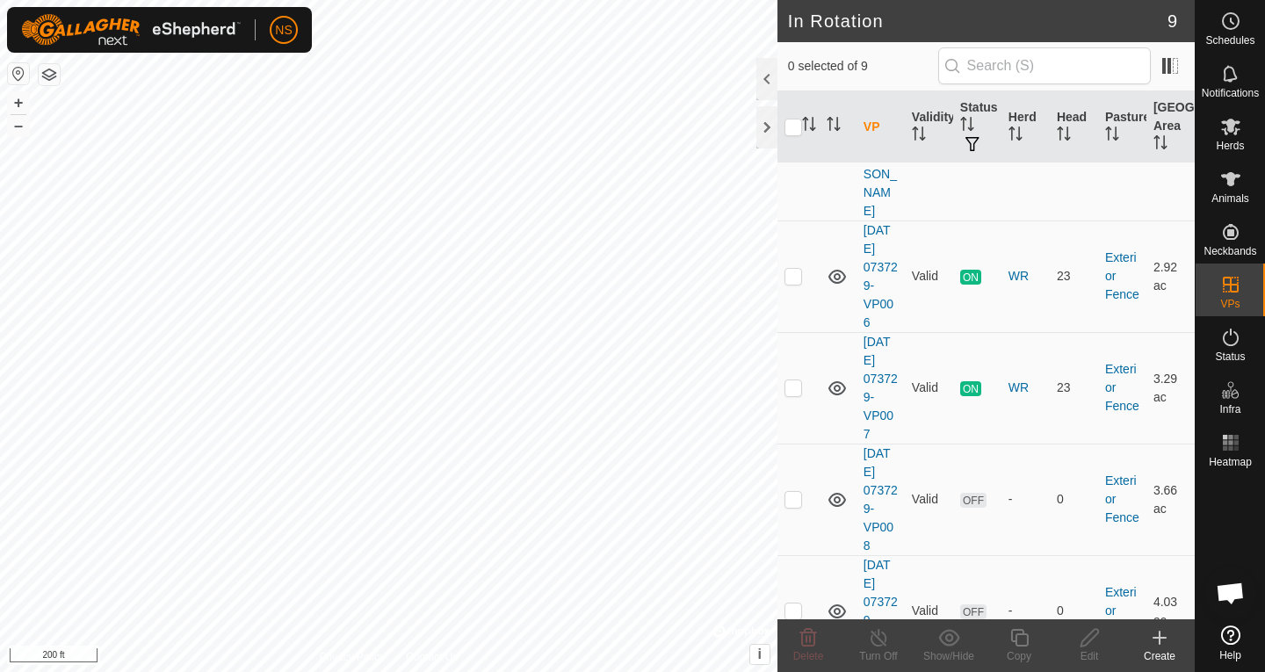
scroll to position [310, 0]
